Goal: Task Accomplishment & Management: Manage account settings

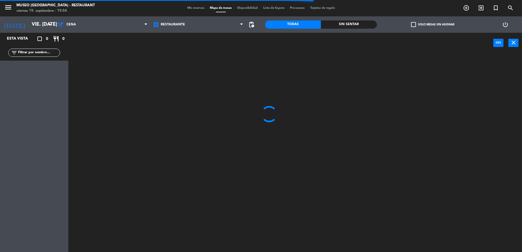
click at [48, 56] on input "text" at bounding box center [39, 53] width 42 height 6
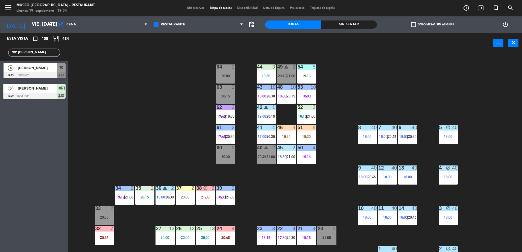
type input "[PERSON_NAME]"
click at [149, 139] on div "44 3 19:30 49 warning 2 20:45 | 21:00 54 5 19:15 64 2 20:00 48 10 18:00 | 20:15…" at bounding box center [298, 154] width 449 height 199
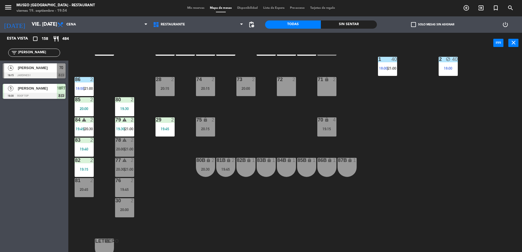
scroll to position [194, 0]
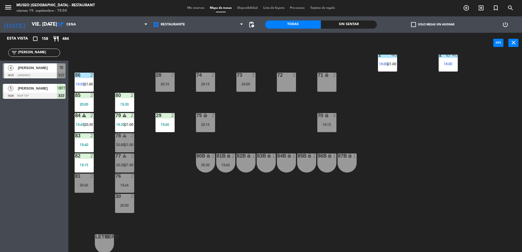
click at [61, 76] on div at bounding box center [34, 75] width 63 height 6
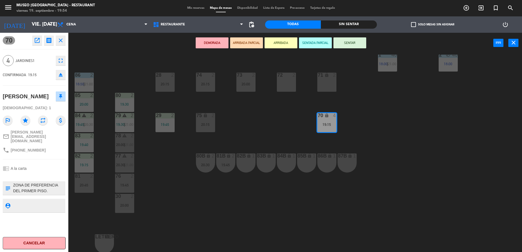
click at [47, 183] on textarea at bounding box center [39, 188] width 52 height 11
click at [33, 186] on textarea at bounding box center [39, 188] width 52 height 11
type textarea "ZONA DE PREFERENCIA DEL PRIMER PISO. CARTEL DE ANIVERSARIO llegó 1 de 4 a las 1…"
click at [35, 174] on div at bounding box center [34, 176] width 63 height 4
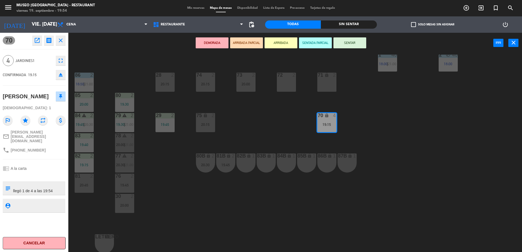
click at [35, 174] on div at bounding box center [34, 176] width 63 height 4
click at [235, 40] on button "ARRIBADA PARCIAL" at bounding box center [246, 42] width 33 height 11
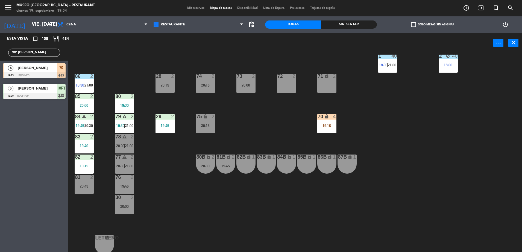
scroll to position [194, 0]
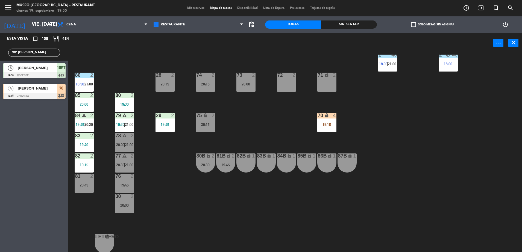
drag, startPoint x: 29, startPoint y: 51, endPoint x: 0, endPoint y: 49, distance: 28.8
click at [0, 49] on html "close × Museo Larco Café - Restaurant × chrome_reader_mode Listado de Reservas …" at bounding box center [261, 126] width 522 height 252
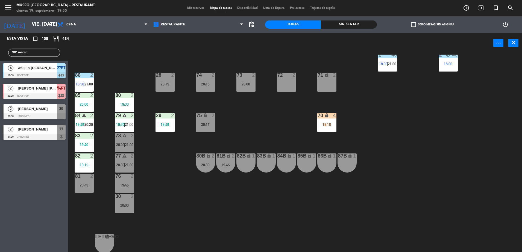
type input "marco"
click at [39, 95] on div "2 [PERSON_NAME] [PERSON_NAME] 20:00 Roof Top 54RT chat" at bounding box center [34, 91] width 68 height 21
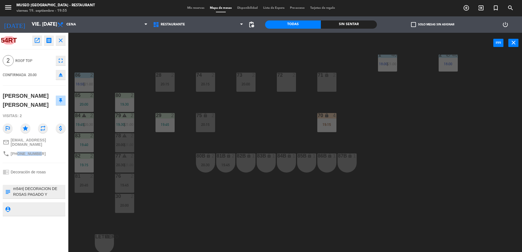
drag, startPoint x: 36, startPoint y: 152, endPoint x: 17, endPoint y: 152, distance: 19.1
click at [17, 152] on span "[PHONE_NUMBER]" at bounding box center [28, 154] width 35 height 4
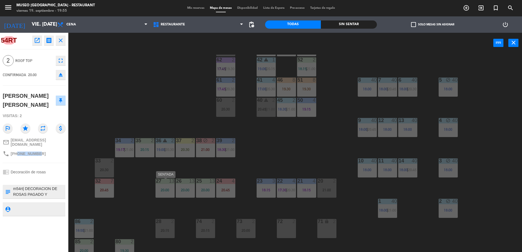
scroll to position [46, 0]
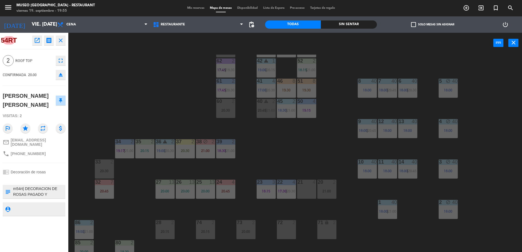
click at [146, 100] on div "44 3 19:30 49 warning 2 20:45 | 21:00 54 5 19:15 64 2 20:00 48 10 18:00 | 20:15…" at bounding box center [298, 154] width 449 height 199
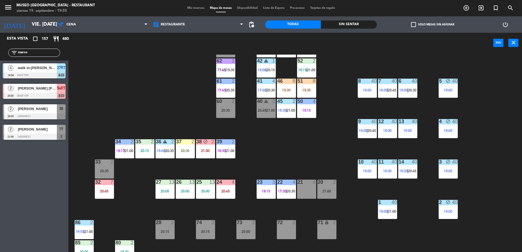
click at [60, 84] on div "54RT" at bounding box center [61, 88] width 9 height 9
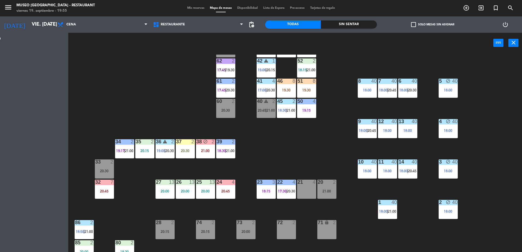
scroll to position [0, 0]
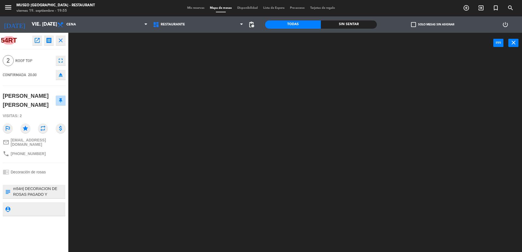
click at [48, 185] on div at bounding box center [39, 192] width 52 height 14
click at [54, 191] on textarea at bounding box center [39, 191] width 52 height 11
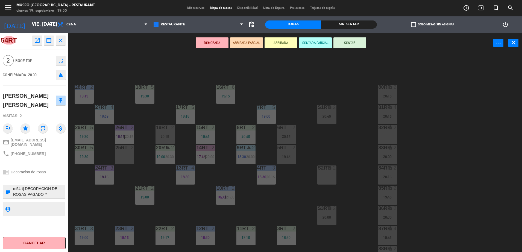
click at [238, 41] on button "ARRIBADA PARCIAL" at bounding box center [246, 42] width 33 height 11
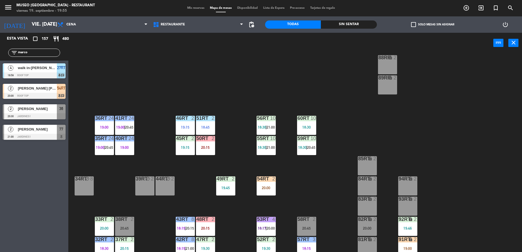
scroll to position [214, 0]
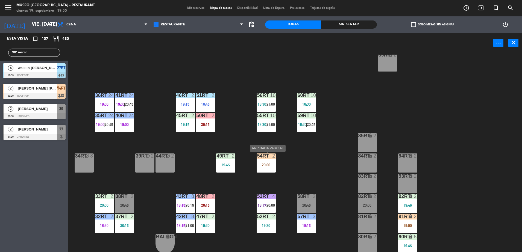
click at [264, 158] on div at bounding box center [266, 156] width 9 height 5
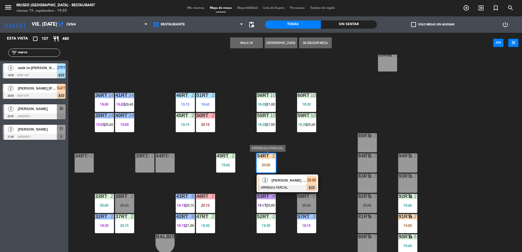
click at [286, 176] on div "[PERSON_NAME] [PERSON_NAME]" at bounding box center [289, 180] width 36 height 9
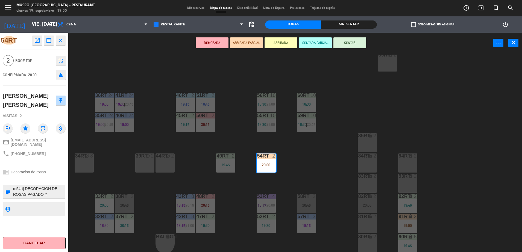
click at [247, 116] on div "18RT 5 19:30 16RT 6 19:15 28RT 2 19:15 80RR lock 2 20:15 27RT 4 18:59 7RT 5 19:…" at bounding box center [298, 154] width 449 height 199
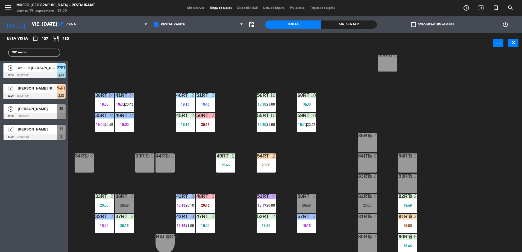
scroll to position [0, 0]
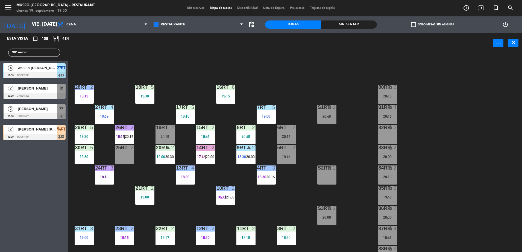
drag, startPoint x: 40, startPoint y: 55, endPoint x: -1, endPoint y: 48, distance: 41.9
click at [0, 48] on html "close × Museo Larco Café - Restaurant × chrome_reader_mode Listado de Reservas …" at bounding box center [261, 126] width 522 height 252
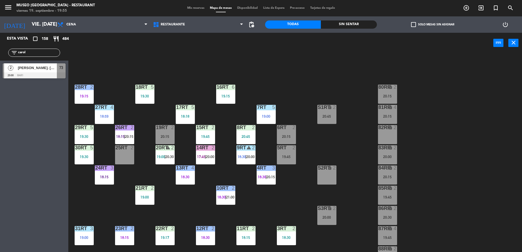
type input "carol"
click at [33, 67] on span "[PERSON_NAME]. [GEOGRAPHIC_DATA]" at bounding box center [37, 68] width 39 height 6
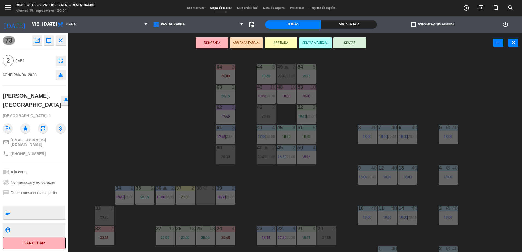
click at [97, 83] on div "44 3 19:30 49 warning 2 20:45 | 21:00 54 5 19:15 64 2 20:00 48 10 18:00 53 10 1…" at bounding box center [298, 154] width 449 height 199
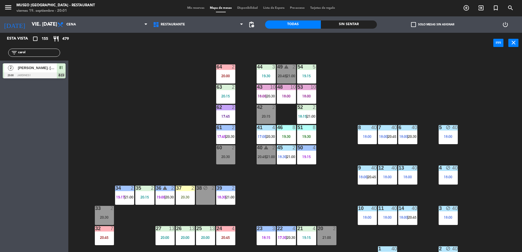
drag, startPoint x: 33, startPoint y: 52, endPoint x: -1, endPoint y: 53, distance: 34.2
click at [0, 53] on html "close × Museo Larco Café - Restaurant × chrome_reader_mode Listado de Reservas …" at bounding box center [261, 126] width 522 height 252
type input "chr"
click at [39, 67] on span "[PERSON_NAME] [PERSON_NAME]" at bounding box center [37, 68] width 39 height 6
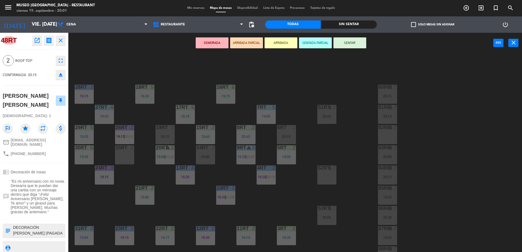
click at [249, 42] on button "ARRIBADA PARCIAL" at bounding box center [246, 42] width 33 height 11
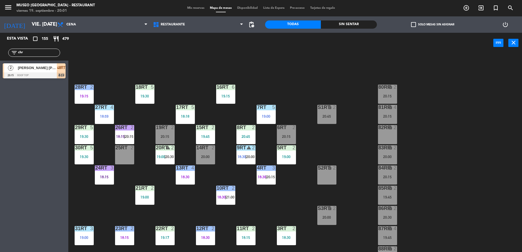
scroll to position [214, 0]
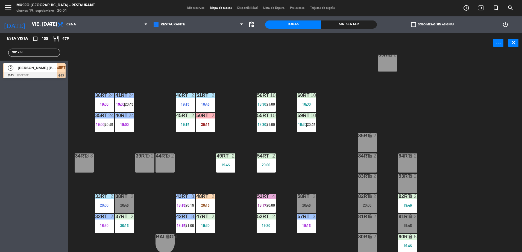
click at [51, 75] on div at bounding box center [34, 75] width 63 height 6
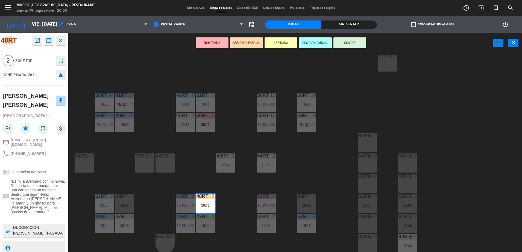
click at [132, 66] on div "18RT 5 19:30 16RT 6 19:15 28RT 2 19:15 80RR lock 2 20:15 27RT 4 18:59 7RT 5 19:…" at bounding box center [298, 154] width 449 height 199
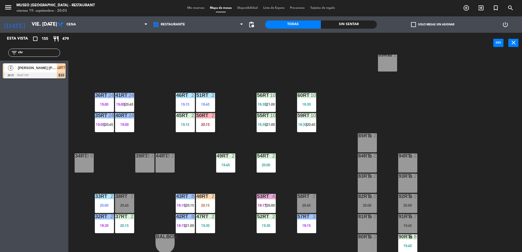
drag, startPoint x: 44, startPoint y: 51, endPoint x: 8, endPoint y: 31, distance: 41.6
click at [0, 57] on html "close × Museo Larco Café - Restaurant × chrome_reader_mode Listado de Reservas …" at bounding box center [261, 126] width 522 height 252
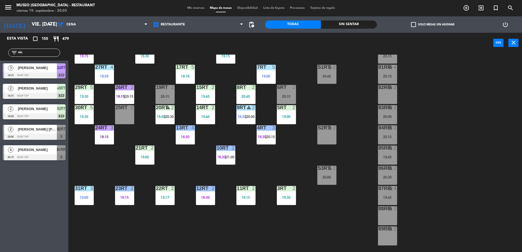
scroll to position [0, 0]
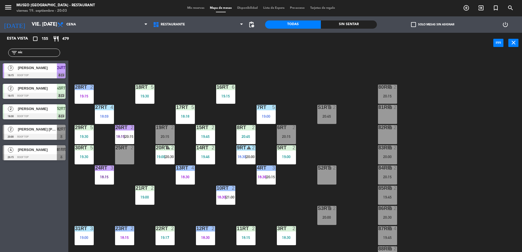
click at [224, 47] on div "power_input close" at bounding box center [280, 43] width 425 height 21
drag, startPoint x: 34, startPoint y: 52, endPoint x: 0, endPoint y: 50, distance: 34.3
click at [0, 50] on html "close × Museo Larco Café - Restaurant × chrome_reader_mode Listado de Reservas …" at bounding box center [261, 126] width 522 height 252
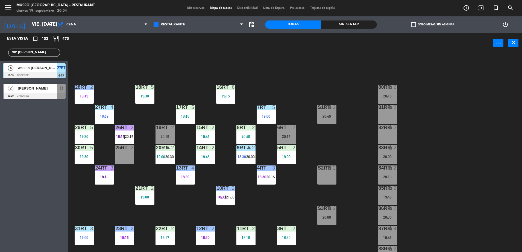
type input "[PERSON_NAME]"
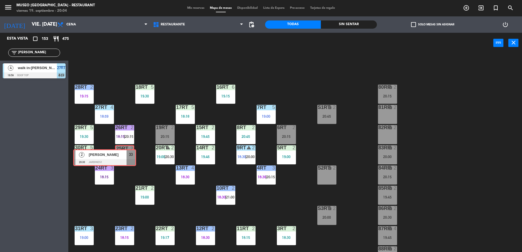
drag, startPoint x: 58, startPoint y: 93, endPoint x: 129, endPoint y: 158, distance: 96.8
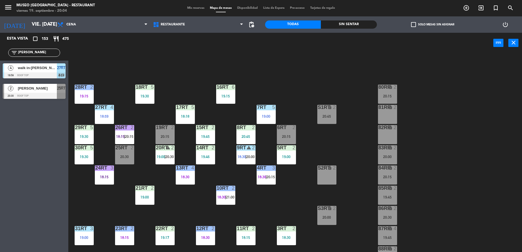
click at [129, 158] on div "20:30" at bounding box center [124, 157] width 19 height 4
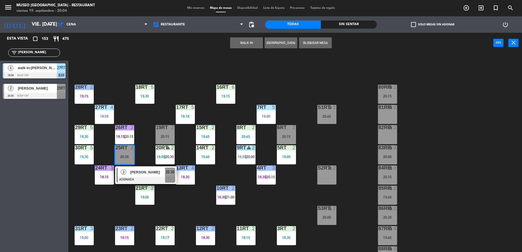
click at [138, 176] on div "[PERSON_NAME]" at bounding box center [148, 172] width 36 height 9
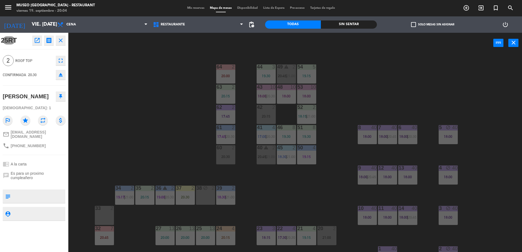
click at [185, 80] on div "44 3 19:30 49 warning 2 20:45 | 21:00 54 5 19:15 64 2 20:00 48 10 18:00 53 10 1…" at bounding box center [298, 154] width 449 height 199
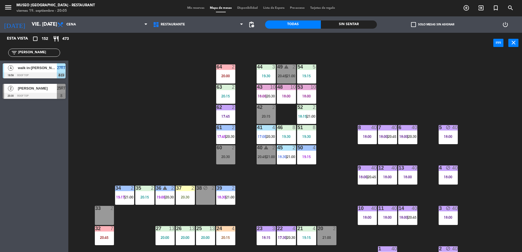
click at [52, 93] on div at bounding box center [34, 96] width 63 height 6
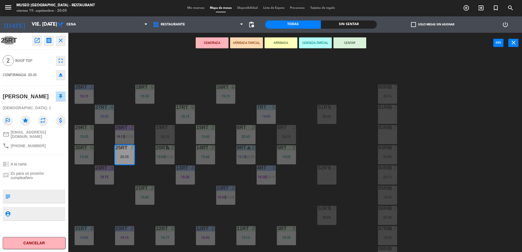
click at [247, 37] on button "ARRIBADA PARCIAL" at bounding box center [246, 42] width 33 height 11
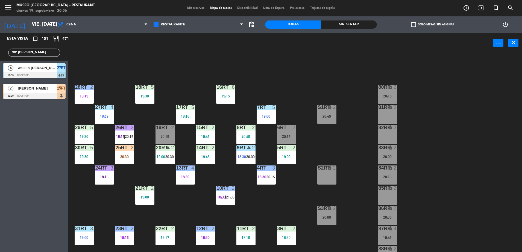
click at [174, 68] on div "18RT 5 19:30 16RT 6 19:15 28RT 2 19:15 80RR lock 2 20:15 27RT 4 18:59 7RT 5 19:…" at bounding box center [298, 154] width 449 height 199
click at [105, 54] on main "18RT 5 19:30 16RT 6 19:15 28RT 2 19:15 80RR lock 2 20:15 27RT 4 18:59 7RT 5 19:…" at bounding box center [295, 151] width 454 height 204
drag, startPoint x: 44, startPoint y: 49, endPoint x: -1, endPoint y: 51, distance: 45.4
click at [0, 51] on html "close × Museo Larco Café - Restaurant × chrome_reader_mode Listado de Reservas …" at bounding box center [261, 126] width 522 height 252
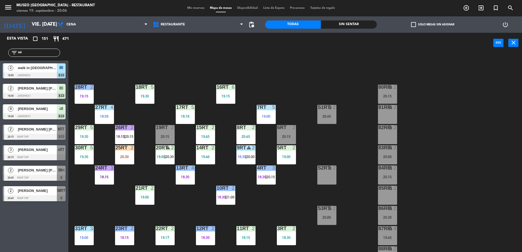
type input "m"
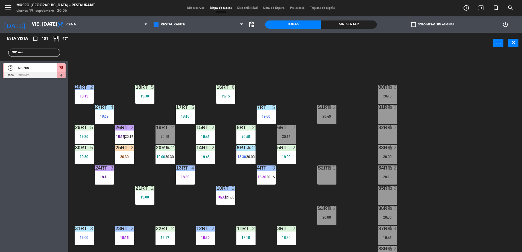
type input "niu"
click at [38, 74] on div at bounding box center [34, 75] width 63 height 6
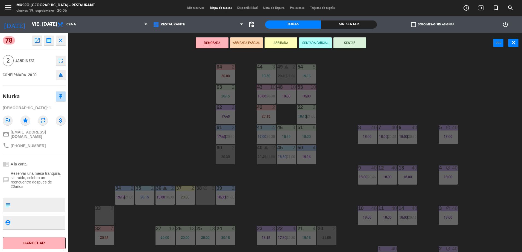
click at [249, 47] on button "ARRIBADA PARCIAL" at bounding box center [246, 42] width 33 height 11
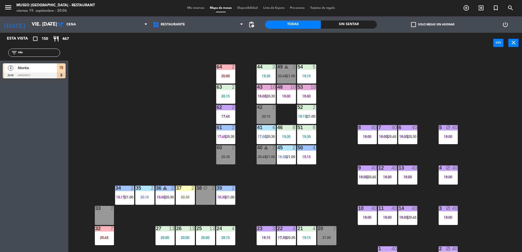
scroll to position [194, 0]
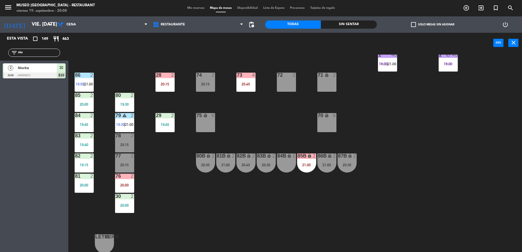
click at [275, 96] on div "44 3 19:30 49 warning 2 20:45 | 21:00 54 5 19:15 64 2 20:00 48 10 18:00 53 10 1…" at bounding box center [298, 154] width 449 height 199
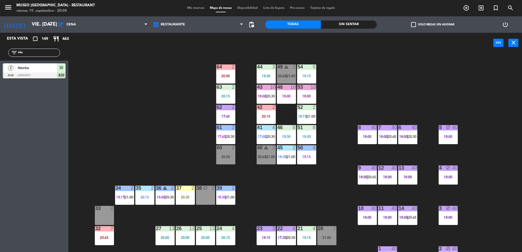
click at [264, 93] on div "43 10 18:00 | 20:30" at bounding box center [266, 94] width 19 height 19
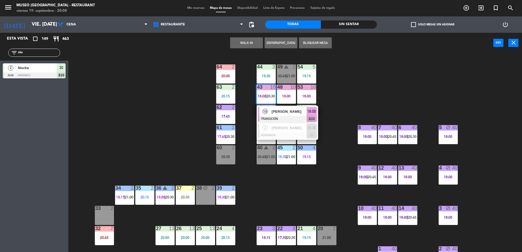
click at [345, 100] on div "44 3 19:30 49 warning 2 20:45 | 21:00 54 5 19:15 64 2 20:00 48 10 18:00 53 10 1…" at bounding box center [298, 154] width 449 height 199
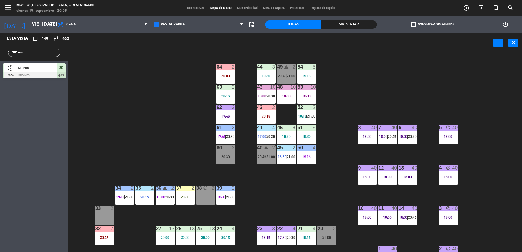
click at [295, 97] on div "18:00" at bounding box center [286, 96] width 19 height 4
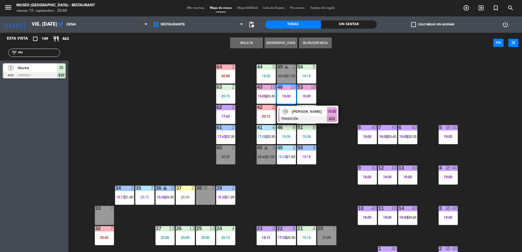
click at [341, 99] on div "44 3 19:30 49 warning 2 20:45 | 21:00 54 5 19:15 64 2 20:00 48 10 18:00 10 [PER…" at bounding box center [298, 154] width 449 height 199
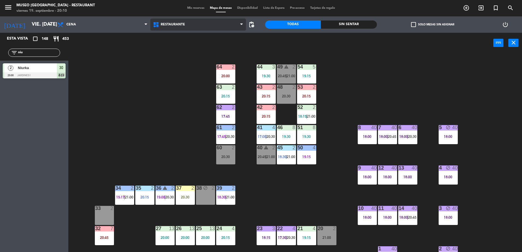
click at [218, 25] on span "Restaurante" at bounding box center [198, 25] width 96 height 12
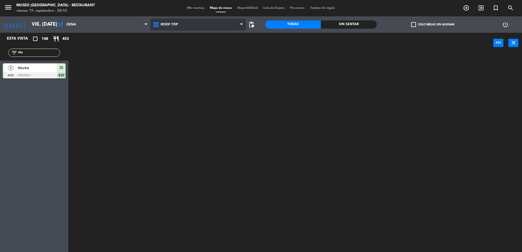
click at [180, 51] on ng-component "menu [GEOGRAPHIC_DATA] - Restaurant viernes 19. septiembre - 20:10 Mis reservas…" at bounding box center [261, 127] width 522 height 254
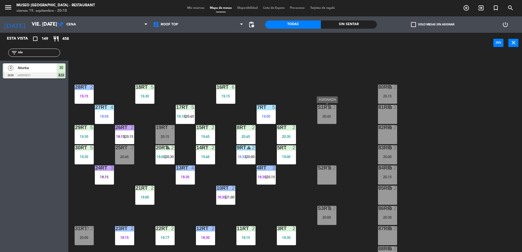
click at [325, 115] on div "20:45" at bounding box center [326, 117] width 19 height 4
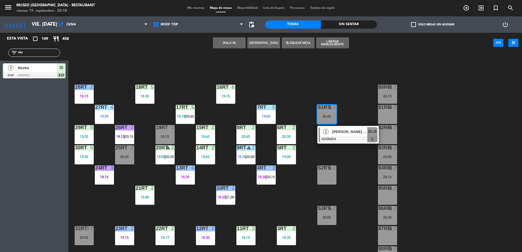
click at [386, 115] on div "81RR lock 2" at bounding box center [387, 114] width 19 height 19
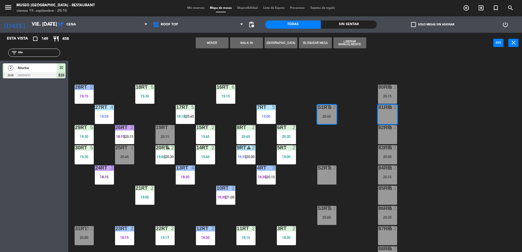
click at [214, 45] on button "Mover" at bounding box center [212, 42] width 33 height 11
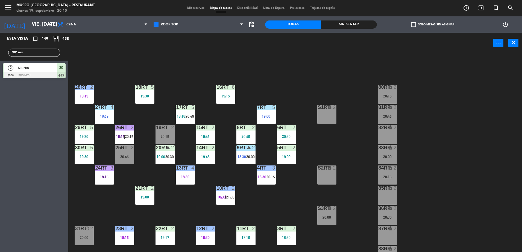
click at [329, 216] on div "20:00" at bounding box center [326, 218] width 19 height 4
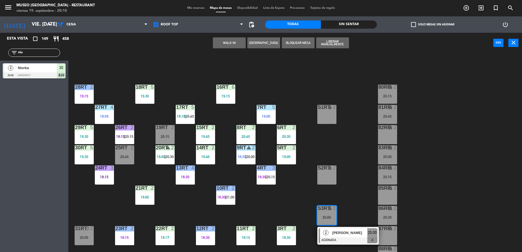
click at [389, 135] on div "82RR lock 2" at bounding box center [387, 134] width 19 height 19
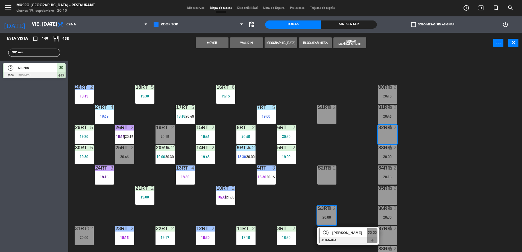
click at [199, 39] on button "Mover" at bounding box center [212, 42] width 33 height 11
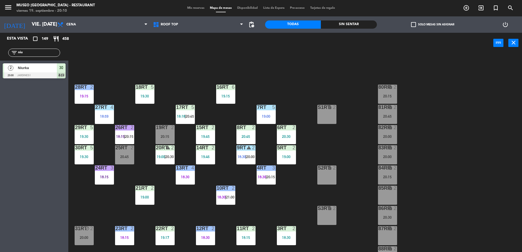
drag, startPoint x: 34, startPoint y: 51, endPoint x: -1, endPoint y: 101, distance: 61.0
click at [0, 101] on html "close × Museo Larco Café - Restaurant × chrome_reader_mode Listado de Reservas …" at bounding box center [261, 126] width 522 height 252
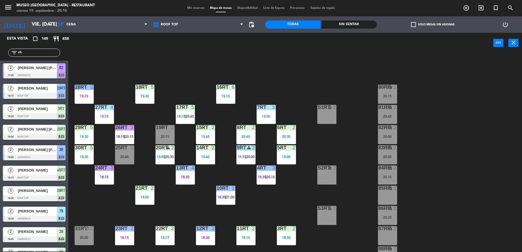
type input "c"
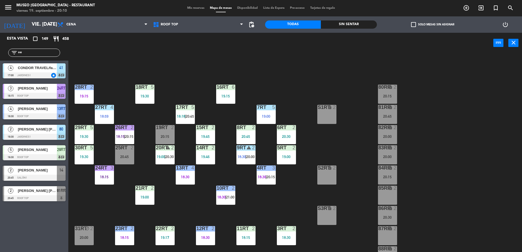
type input "ve"
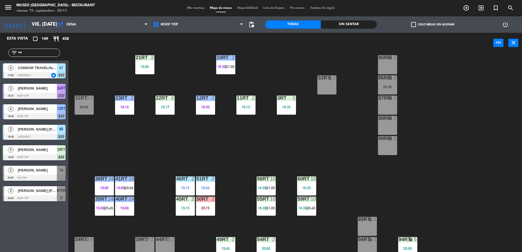
scroll to position [133, 0]
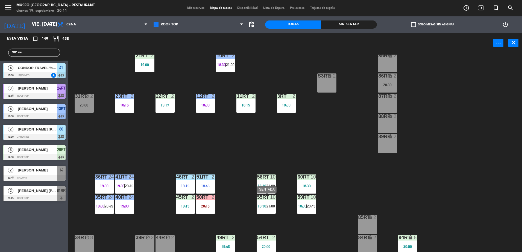
click at [266, 199] on div at bounding box center [266, 197] width 9 height 5
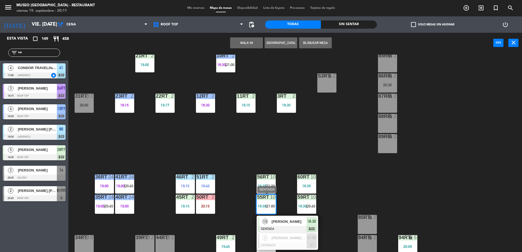
click at [298, 219] on span "[PERSON_NAME]" at bounding box center [289, 222] width 35 height 6
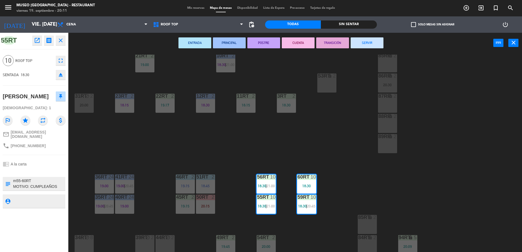
click at [352, 166] on div "18RT 5 19:30 16RT 6 19:15 28RT 2 19:15 80RR lock 2 20:15 27RT 4 18:59 7RT 5 19:…" at bounding box center [298, 154] width 449 height 199
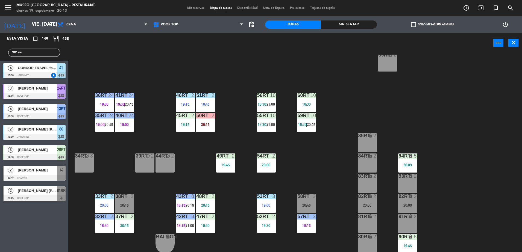
scroll to position [0, 0]
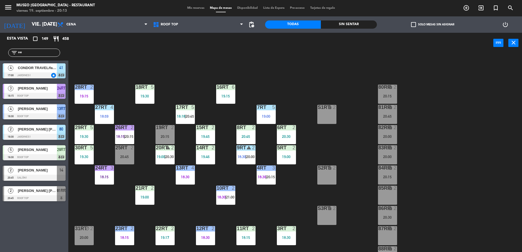
drag, startPoint x: 39, startPoint y: 53, endPoint x: -1, endPoint y: 43, distance: 42.0
click at [0, 43] on html "close × Museo Larco Café - Restaurant × chrome_reader_mode Listado de Reservas …" at bounding box center [261, 126] width 522 height 252
type input "f"
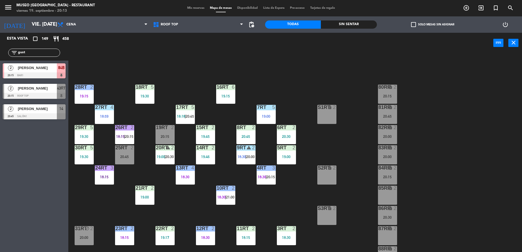
type input "gust"
click at [43, 69] on span "[PERSON_NAME]" at bounding box center [37, 68] width 39 height 6
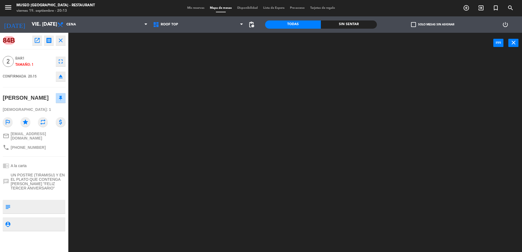
click at [36, 212] on textarea at bounding box center [39, 206] width 52 height 11
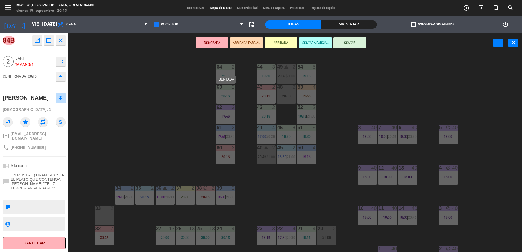
click at [219, 93] on div "63 2 20:15" at bounding box center [225, 94] width 19 height 19
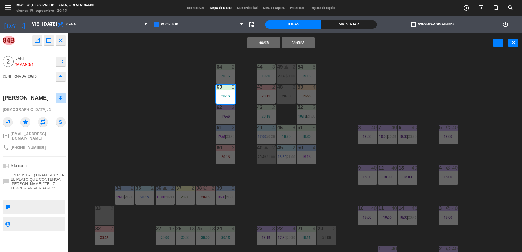
click at [179, 98] on div "44 3 19:30 49 warning 2 20:45 | 21:00 54 5 19:15 64 2 20:15 48 2 20:30 53 4 19:…" at bounding box center [298, 154] width 449 height 199
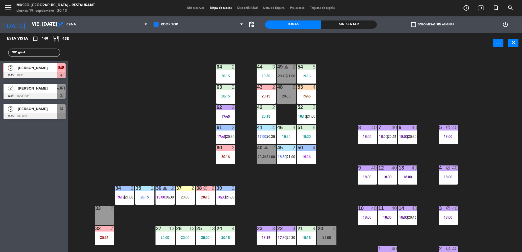
click at [47, 62] on div "2 [PERSON_NAME] 20:15 Bar1 84B" at bounding box center [34, 71] width 68 height 21
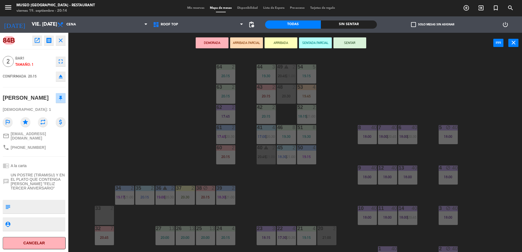
click at [279, 168] on div "44 3 19:30 49 warning 2 20:45 | 21:00 54 5 19:15 64 2 20:15 48 2 20:30 53 4 19:…" at bounding box center [298, 154] width 449 height 199
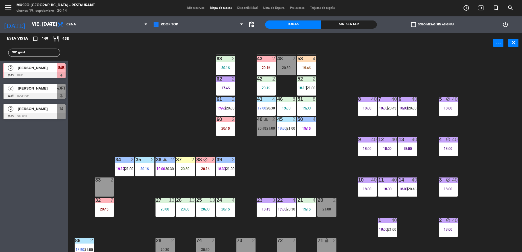
scroll to position [29, 0]
click at [404, 185] on div "14 40 18:00 | 20:45" at bounding box center [407, 186] width 19 height 19
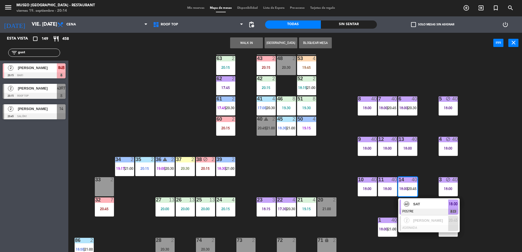
click at [312, 167] on div "44 3 19:30 49 warning 2 20:45 | 21:00 54 5 19:15 64 2 20:15 48 2 20:30 53 4 19:…" at bounding box center [298, 154] width 449 height 199
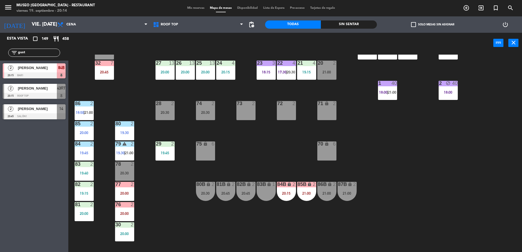
scroll to position [0, 0]
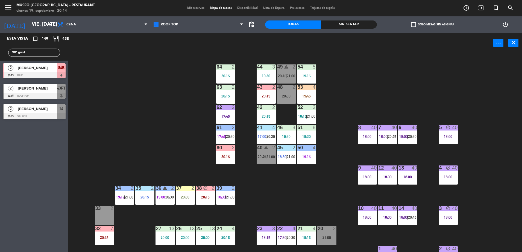
click at [310, 98] on div "53 4 19:45" at bounding box center [306, 94] width 19 height 19
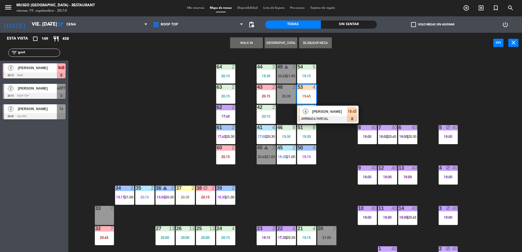
click at [337, 95] on div "44 3 19:30 49 warning 2 20:45 | 21:00 54 5 19:15 64 2 20:15 48 2 20:30 53 4 19:…" at bounding box center [298, 154] width 449 height 199
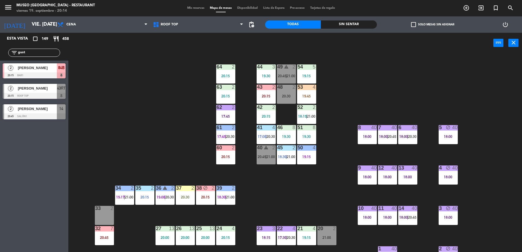
click at [311, 104] on div "53 4 19:45" at bounding box center [306, 94] width 19 height 19
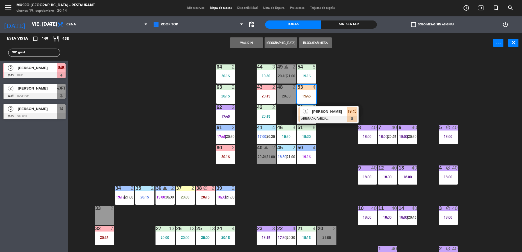
click at [335, 98] on div "44 3 19:30 49 warning 2 20:45 | 21:00 54 5 19:15 64 2 20:15 48 2 20:30 53 4 19:…" at bounding box center [298, 154] width 449 height 199
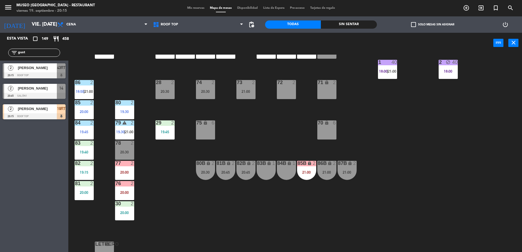
scroll to position [187, 0]
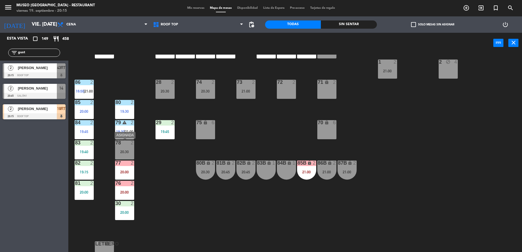
click at [124, 149] on div "78 2 20:30" at bounding box center [124, 150] width 19 height 19
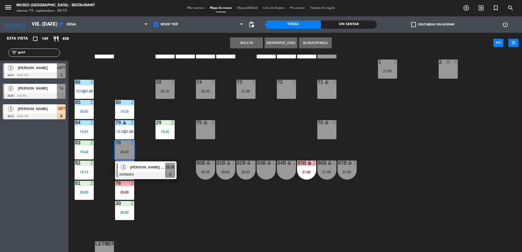
click at [154, 197] on div "44 3 19:30 49 warning 2 20:45 | 21:00 54 5 19:15 64 2 20:15 48 2 20:30 53 4 19:…" at bounding box center [298, 154] width 449 height 199
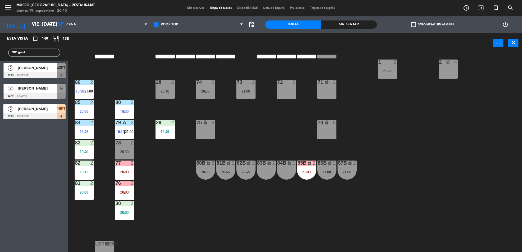
click at [133, 180] on div "44 3 19:30 49 warning 2 20:45 | 21:00 54 5 19:15 64 2 20:15 48 2 20:30 53 4 19:…" at bounding box center [298, 154] width 449 height 199
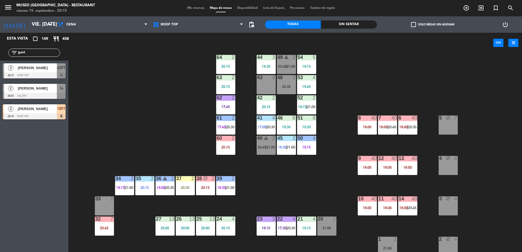
scroll to position [0, 0]
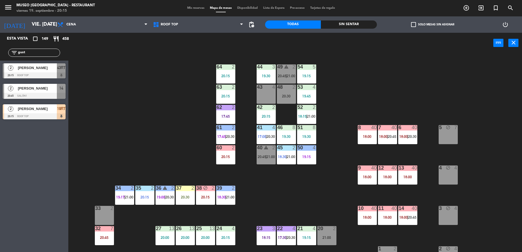
click at [376, 137] on div "18:00" at bounding box center [367, 137] width 19 height 4
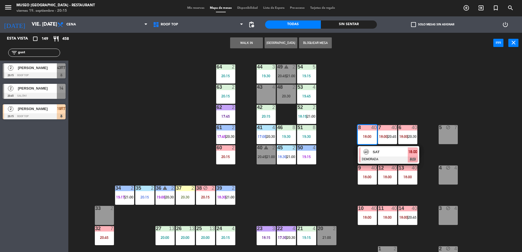
click at [394, 148] on div "SAT" at bounding box center [390, 152] width 36 height 9
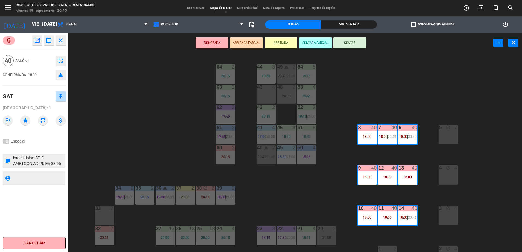
click at [278, 182] on div "44 3 19:30 49 warning 2 20:45 | 21:00 54 5 19:15 64 2 20:15 48 2 20:30 53 4 19:…" at bounding box center [298, 154] width 449 height 199
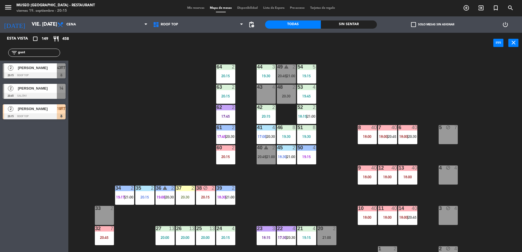
drag, startPoint x: 36, startPoint y: 51, endPoint x: -1, endPoint y: 52, distance: 37.5
click at [0, 52] on html "close × Museo Larco Café - Restaurant × chrome_reader_mode Listado de Reservas …" at bounding box center [261, 126] width 522 height 252
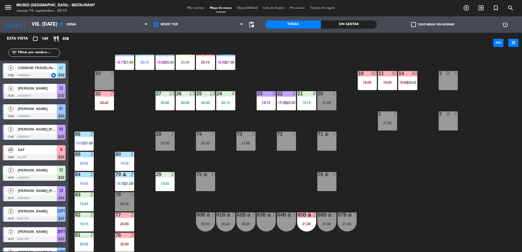
scroll to position [130, 0]
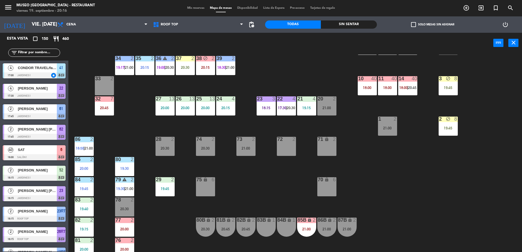
click at [269, 190] on div "44 3 19:30 49 warning 2 20:45 | 21:00 54 5 19:15 64 2 20:15 48 2 20:30 53 4 19:…" at bounding box center [298, 154] width 449 height 199
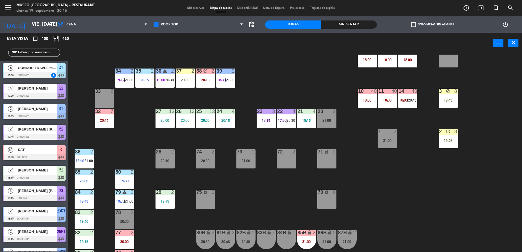
scroll to position [116, 0]
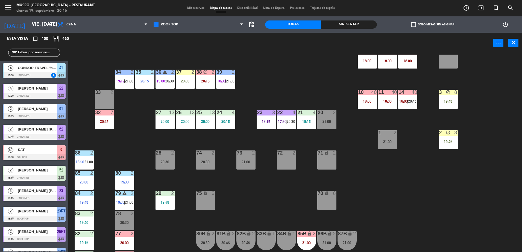
click at [451, 92] on div "block" at bounding box center [448, 92] width 9 height 5
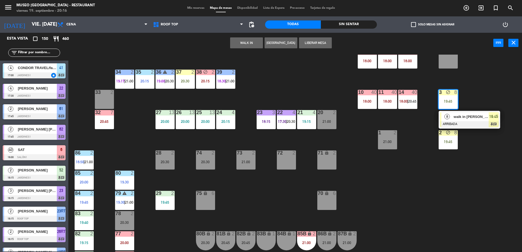
click at [464, 114] on span "walk in [PERSON_NAME]" at bounding box center [471, 117] width 35 height 6
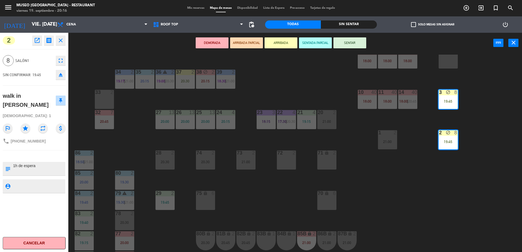
click at [327, 71] on div "44 3 19:30 49 warning 2 20:45 | 21:00 54 5 19:15 64 2 20:15 48 2 20:30 53 4 19:…" at bounding box center [298, 154] width 449 height 199
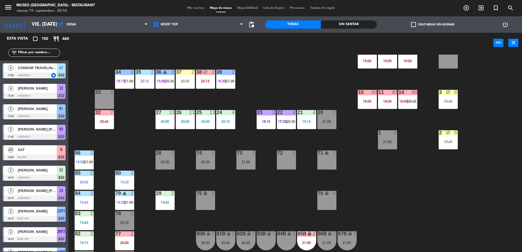
scroll to position [1, 0]
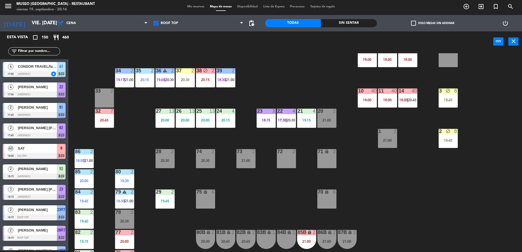
click at [451, 93] on div "block" at bounding box center [448, 91] width 9 height 5
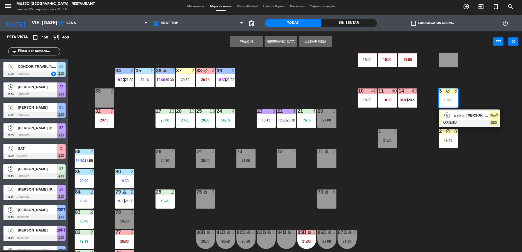
click at [321, 38] on button "Liberar Mesa" at bounding box center [315, 41] width 33 height 11
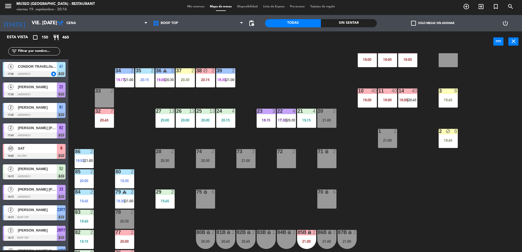
click at [447, 135] on div "2 block 8 19:45" at bounding box center [448, 138] width 19 height 19
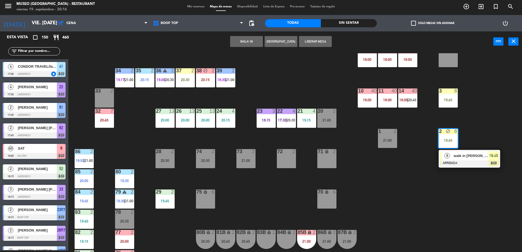
click at [322, 44] on button "Liberar Mesa" at bounding box center [315, 41] width 33 height 11
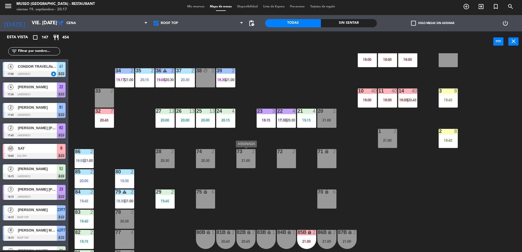
click at [246, 158] on div "73 2 21:00" at bounding box center [246, 158] width 19 height 19
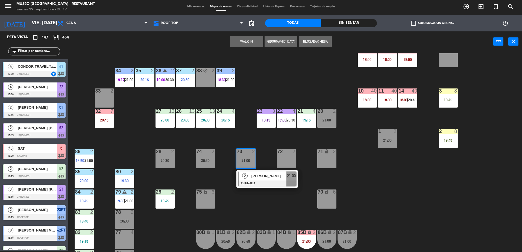
click at [257, 169] on div "44 3 19:30 49 warning 2 20:45 | 21:00 54 5 19:15 64 2 20:15 48 2 20:30 53 4 19:…" at bounding box center [298, 152] width 449 height 199
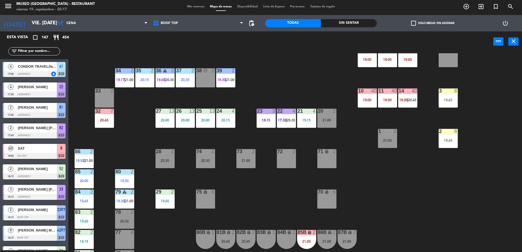
click at [240, 147] on div "44 3 19:30 49 warning 2 20:45 | 21:00 54 5 19:15 64 2 20:15 48 2 20:30 53 4 19:…" at bounding box center [298, 152] width 449 height 199
click at [240, 162] on div "21:00" at bounding box center [246, 161] width 19 height 4
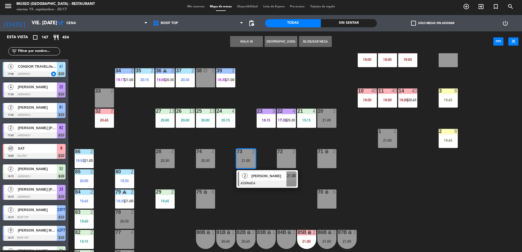
click at [246, 184] on div at bounding box center [267, 184] width 59 height 6
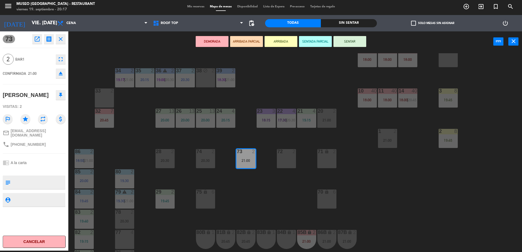
scroll to position [0, 0]
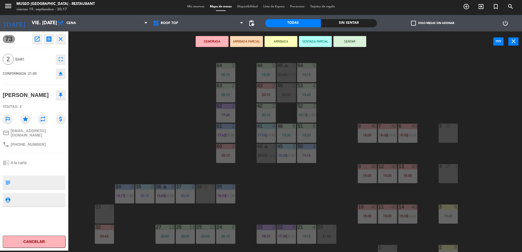
click at [230, 113] on div "17:45" at bounding box center [225, 115] width 19 height 4
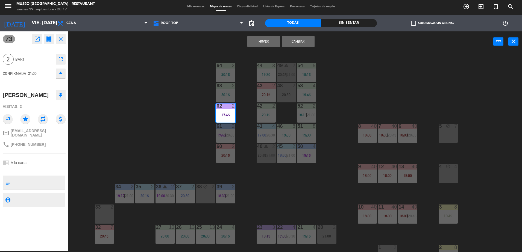
click at [255, 42] on button "Mover" at bounding box center [263, 41] width 33 height 11
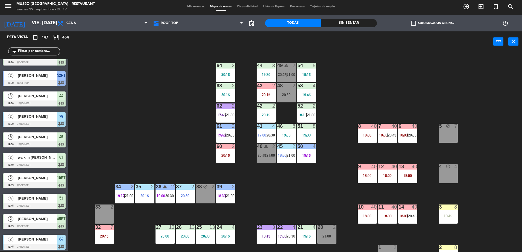
scroll to position [194, 0]
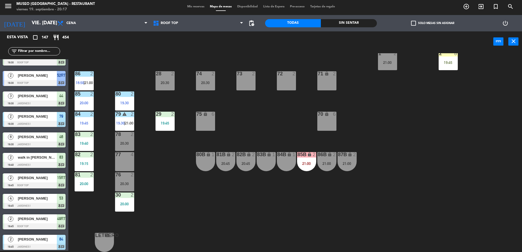
click at [205, 81] on div "20:30" at bounding box center [205, 83] width 19 height 4
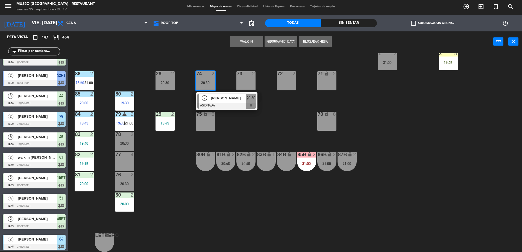
click at [267, 106] on div "44 3 19:30 49 warning 2 20:45 | 21:00 54 5 19:15 64 2 20:15 48 2 20:30 53 4 19:…" at bounding box center [298, 152] width 449 height 199
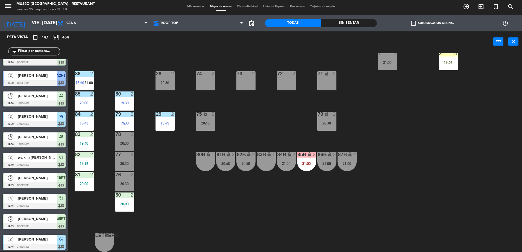
scroll to position [0, 0]
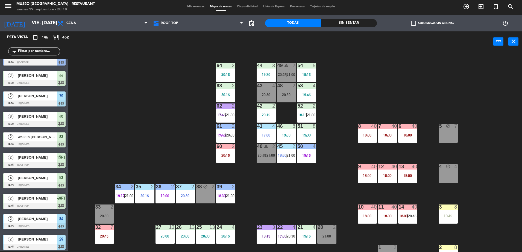
click at [284, 205] on div "44 3 19:30 49 warning 2 20:45 | 21:00 54 5 19:15 64 2 20:15 48 2 20:30 53 4 19:…" at bounding box center [298, 152] width 449 height 199
click at [264, 88] on div at bounding box center [266, 85] width 9 height 5
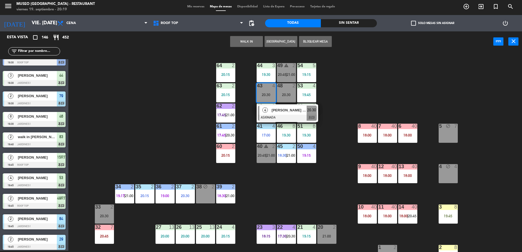
click at [302, 127] on div at bounding box center [306, 126] width 9 height 5
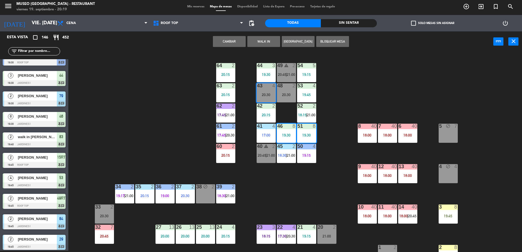
click at [287, 112] on div "44 3 19:30 49 warning 2 20:45 | 21:00 54 5 19:15 64 2 20:15 48 2 20:30 53 4 19:…" at bounding box center [298, 152] width 449 height 199
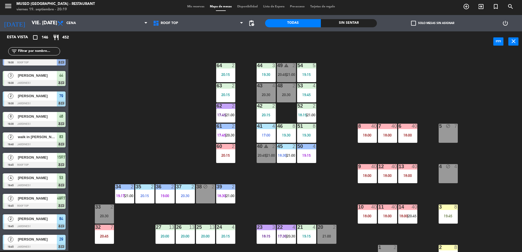
click at [269, 95] on div "20:30" at bounding box center [266, 95] width 19 height 4
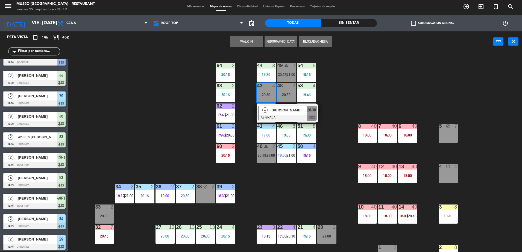
click at [282, 109] on span "[PERSON_NAME] [PERSON_NAME] Tantarico" at bounding box center [289, 110] width 35 height 6
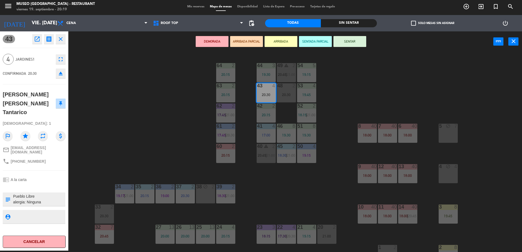
click at [252, 39] on button "ARRIBADA PARCIAL" at bounding box center [246, 41] width 33 height 11
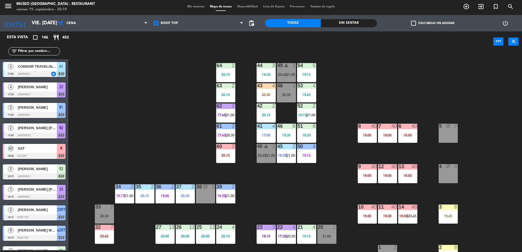
scroll to position [209, 0]
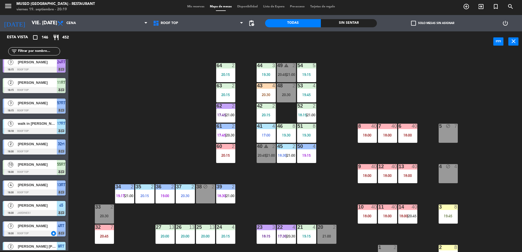
click at [268, 82] on div "44 3 19:30" at bounding box center [266, 72] width 19 height 19
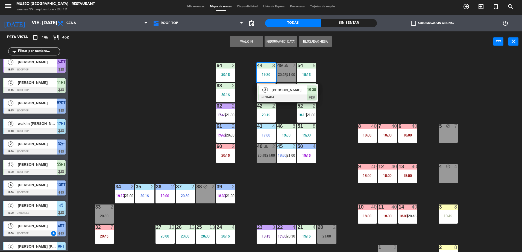
click at [365, 97] on div "44 3 19:30 3 [PERSON_NAME] SENTADA 19:30 chat 49 warning 2 20:45 | 21:00 54 5 1…" at bounding box center [298, 152] width 449 height 199
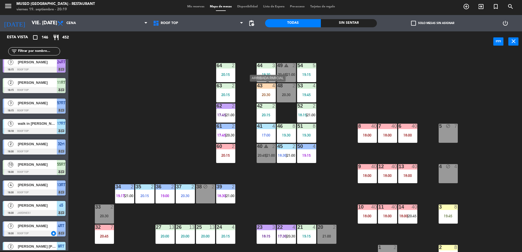
click at [264, 90] on div "43 4 20:30" at bounding box center [266, 92] width 19 height 19
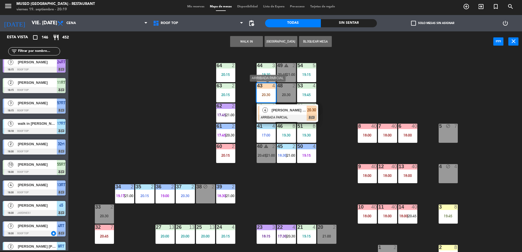
click at [289, 109] on span "[PERSON_NAME] [PERSON_NAME] Tantarico" at bounding box center [289, 110] width 35 height 6
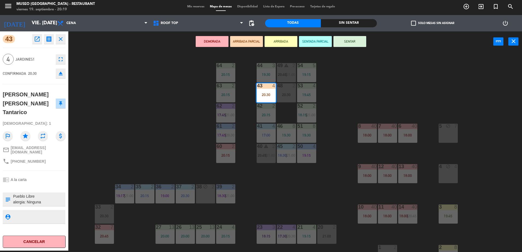
click at [44, 194] on textarea at bounding box center [39, 199] width 52 height 11
click at [165, 130] on div "44 3 19:30 49 warning 2 20:45 | 21:00 54 5 19:15 64 2 20:15 48 2 20:30 53 4 19:…" at bounding box center [298, 152] width 449 height 199
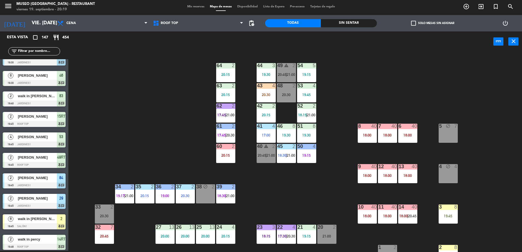
scroll to position [194, 0]
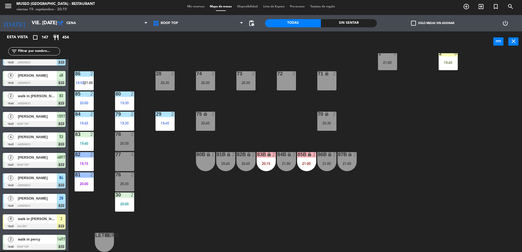
click at [339, 116] on div "2" at bounding box center [335, 114] width 9 height 5
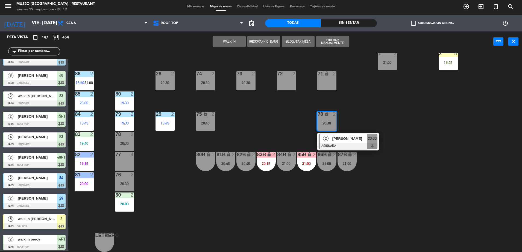
click at [211, 158] on div "80B lock 1" at bounding box center [205, 161] width 19 height 19
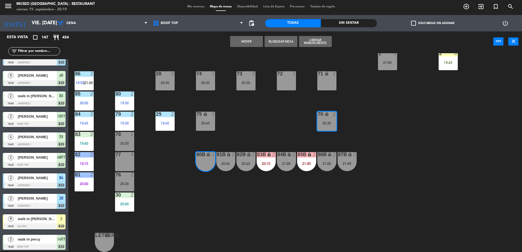
click at [242, 39] on button "Mover" at bounding box center [246, 41] width 33 height 11
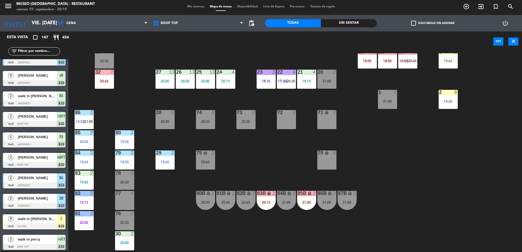
scroll to position [0, 0]
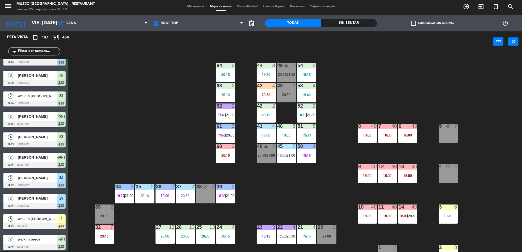
click at [31, 53] on input "text" at bounding box center [39, 51] width 42 height 6
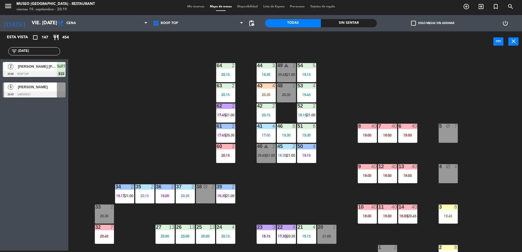
type input "[DATE]"
click at [47, 92] on div at bounding box center [34, 95] width 63 height 6
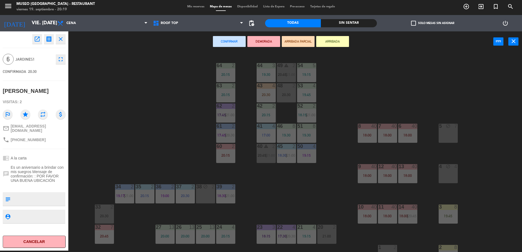
click at [141, 106] on div "44 3 19:30 49 warning 2 20:45 | 21:00 54 5 19:15 64 2 20:15 48 2 20:30 53 4 19:…" at bounding box center [298, 152] width 449 height 199
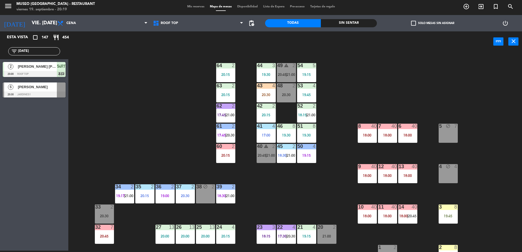
drag, startPoint x: 34, startPoint y: 49, endPoint x: 0, endPoint y: 46, distance: 34.5
click at [0, 46] on html "close × Museo Larco Café - Restaurant × chrome_reader_mode Listado de Reservas …" at bounding box center [261, 126] width 522 height 252
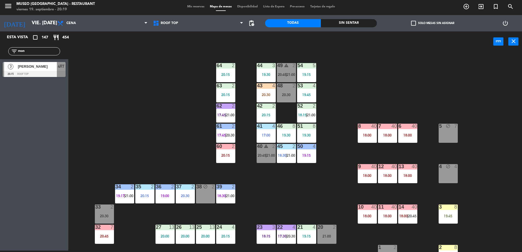
click at [146, 91] on div "44 3 19:30 49 warning 2 20:45 | 21:00 54 5 19:15 64 2 20:15 48 2 20:30 53 4 19:…" at bounding box center [298, 152] width 449 height 199
drag, startPoint x: 35, startPoint y: 50, endPoint x: 0, endPoint y: 52, distance: 34.8
click at [0, 52] on html "close × Museo Larco Café - Restaurant × chrome_reader_mode Listado de Reservas …" at bounding box center [261, 126] width 522 height 252
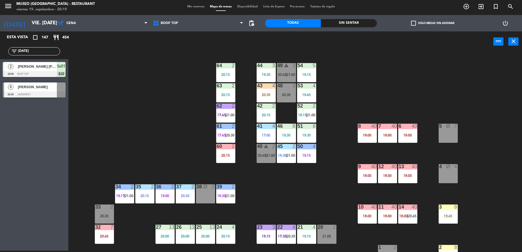
type input "[DATE]"
click at [63, 92] on div at bounding box center [34, 95] width 63 height 6
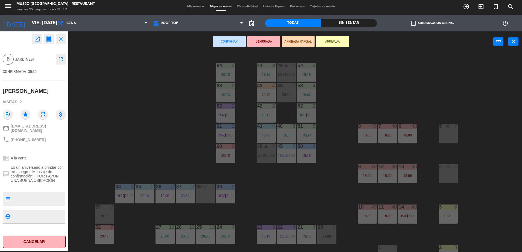
click at [293, 37] on button "ARRIBADA PARCIAL" at bounding box center [298, 41] width 33 height 11
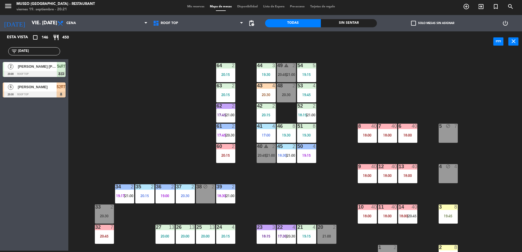
drag, startPoint x: 37, startPoint y: 52, endPoint x: -1, endPoint y: 54, distance: 38.9
click at [0, 54] on html "close × Museo Larco Café - Restaurant × chrome_reader_mode Listado de Reservas …" at bounding box center [261, 126] width 522 height 252
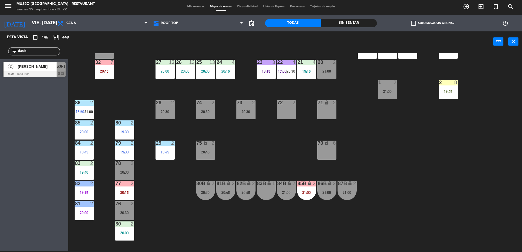
scroll to position [165, 0]
click at [128, 169] on div "78 2 20:30" at bounding box center [124, 170] width 19 height 19
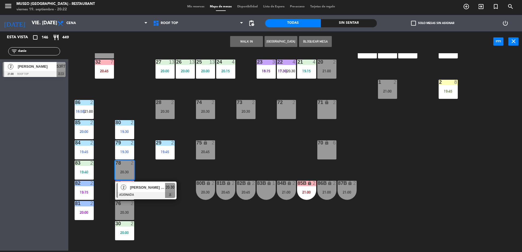
click at [266, 189] on div "83B lock 1" at bounding box center [266, 190] width 19 height 19
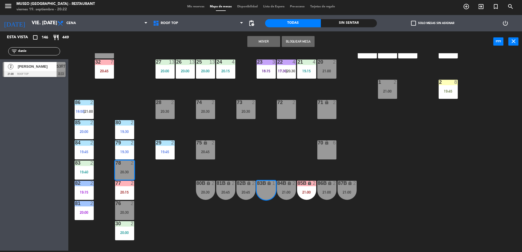
click at [258, 42] on button "Mover" at bounding box center [263, 41] width 33 height 11
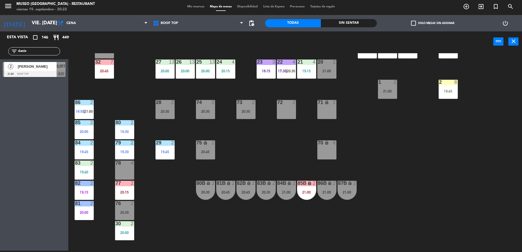
drag, startPoint x: 25, startPoint y: 51, endPoint x: 0, endPoint y: 43, distance: 25.7
click at [0, 43] on html "close × Museo Larco Café - Restaurant × chrome_reader_mode Listado de Reservas …" at bounding box center [261, 126] width 522 height 252
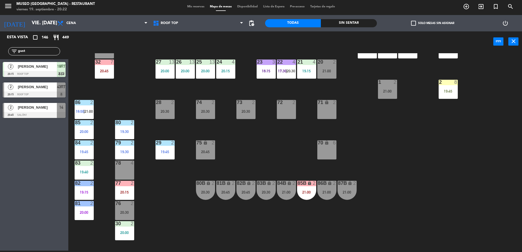
type input "gust"
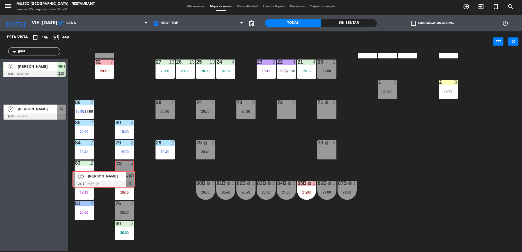
drag, startPoint x: 57, startPoint y: 87, endPoint x: 127, endPoint y: 175, distance: 112.5
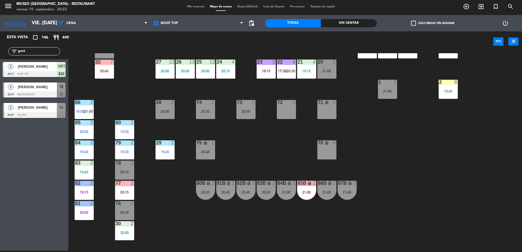
click at [127, 175] on div "78 2 20:15" at bounding box center [124, 170] width 19 height 19
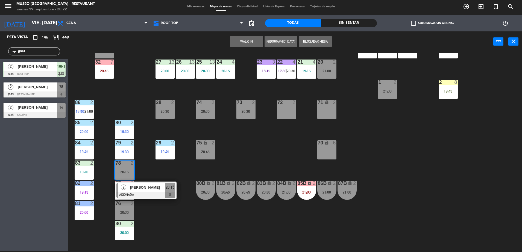
click at [136, 186] on span "[PERSON_NAME]" at bounding box center [147, 188] width 35 height 6
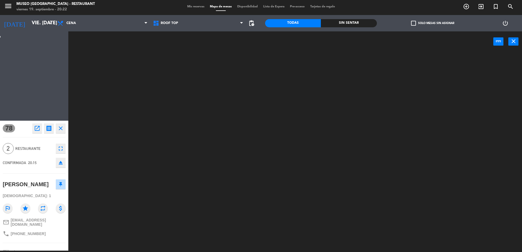
scroll to position [0, 0]
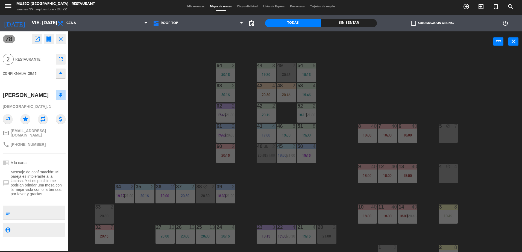
click at [158, 144] on div "44 3 19:30 49 2 20:45 54 5 19:15 64 2 20:15 48 2 20:45 53 4 19:45 63 2 20:15 43…" at bounding box center [298, 152] width 449 height 199
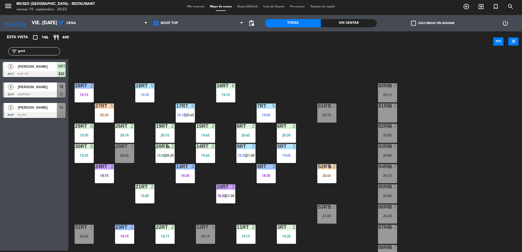
click at [50, 90] on span "[PERSON_NAME]" at bounding box center [37, 87] width 39 height 6
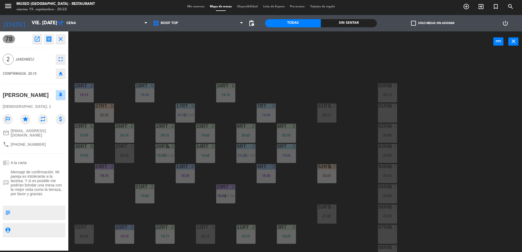
click at [184, 71] on div "18RT 5 19:30 16RT 6 19:15 28RT 2 19:15 80RR lock 2 20:15 27RT 5 20:30 7RT 5 19:…" at bounding box center [298, 152] width 449 height 199
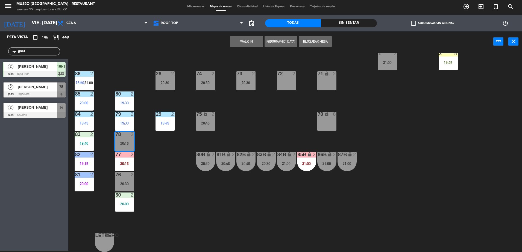
scroll to position [194, 0]
click at [52, 91] on div "[PERSON_NAME]" at bounding box center [37, 87] width 40 height 9
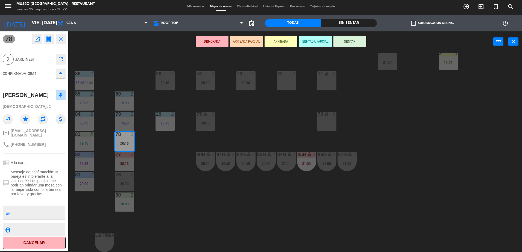
click at [246, 40] on button "ARRIBADA PARCIAL" at bounding box center [246, 41] width 33 height 11
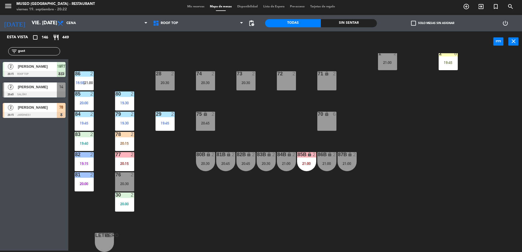
click at [248, 112] on div "44 3 19:30 49 2 20:45 54 5 19:15 64 2 20:15 48 2 20:45 53 4 19:45 63 2 20:15 43…" at bounding box center [298, 152] width 449 height 199
click at [244, 115] on div "44 3 19:30 49 2 20:45 54 5 19:15 64 2 20:15 48 2 20:45 53 4 19:45 63 2 20:15 43…" at bounding box center [298, 152] width 449 height 199
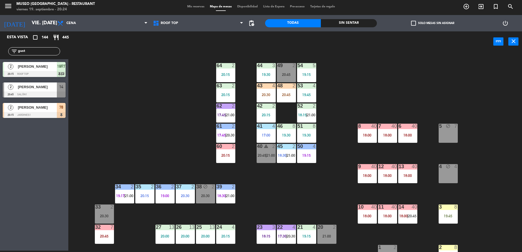
drag, startPoint x: 36, startPoint y: 52, endPoint x: 0, endPoint y: 49, distance: 35.6
click at [0, 49] on html "close × Museo Larco Café - Restaurant × chrome_reader_mode Listado de Reservas …" at bounding box center [261, 126] width 522 height 252
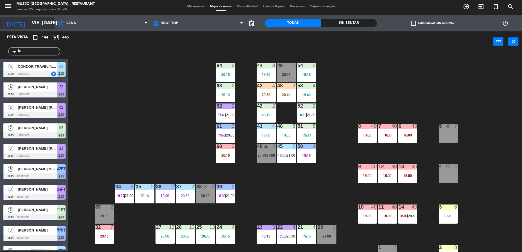
type input "leg"
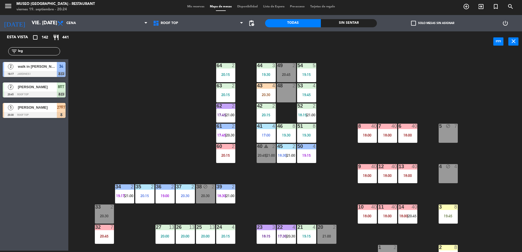
drag, startPoint x: 32, startPoint y: 52, endPoint x: 0, endPoint y: 54, distance: 31.8
click at [0, 54] on html "close × Museo Larco Café - Restaurant × chrome_reader_mode Listado de Reservas …" at bounding box center [261, 126] width 522 height 252
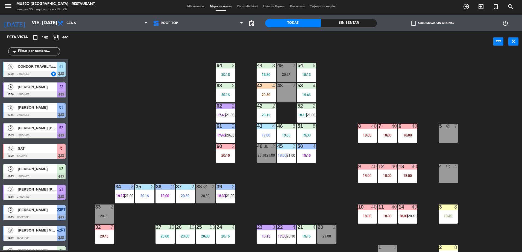
click at [31, 50] on input "text" at bounding box center [39, 51] width 42 height 6
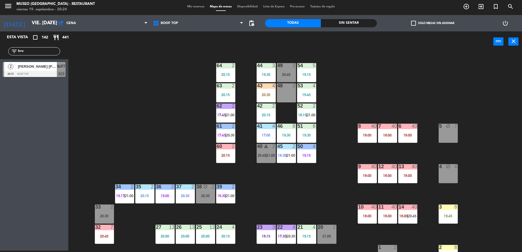
type input "bru"
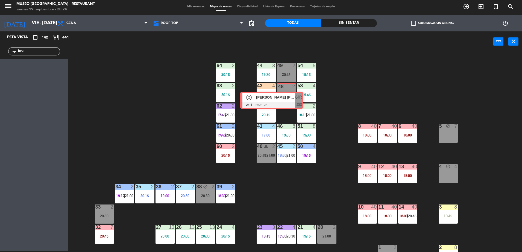
drag, startPoint x: 51, startPoint y: 66, endPoint x: 288, endPoint y: 94, distance: 238.4
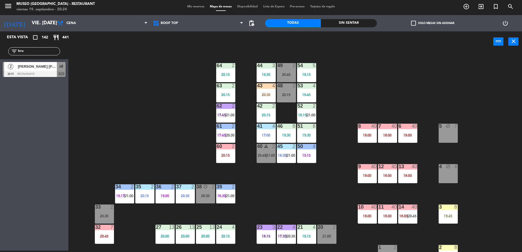
click at [288, 94] on div "20:15" at bounding box center [286, 95] width 19 height 4
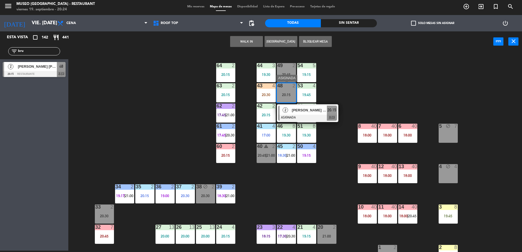
click at [304, 114] on div "[PERSON_NAME] [PERSON_NAME]" at bounding box center [309, 110] width 36 height 9
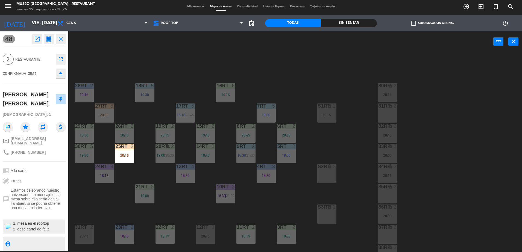
click at [279, 70] on div "18RT 5 19:30 16RT 6 19:15 28RT 2 19:15 80RR lock 2 20:15 27RT 5 20:30 7RT 5 19:…" at bounding box center [298, 152] width 449 height 199
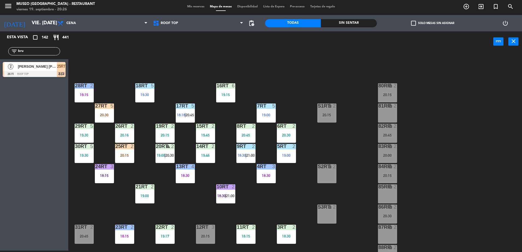
scroll to position [30, 0]
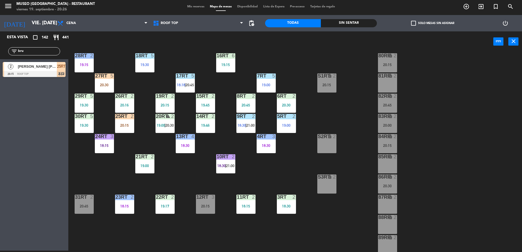
click at [326, 85] on div "20:15" at bounding box center [326, 85] width 19 height 4
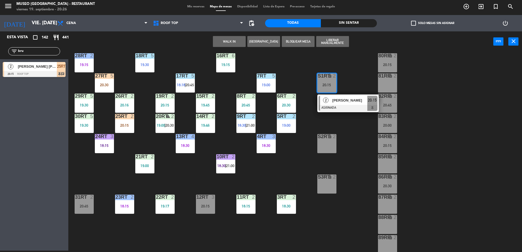
click at [386, 80] on div "81RR lock 2" at bounding box center [387, 83] width 19 height 19
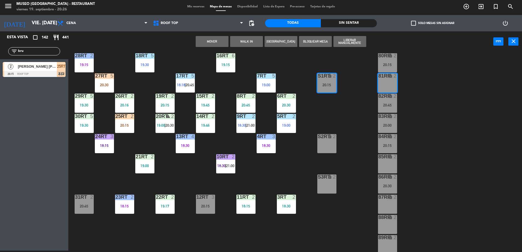
click at [226, 42] on button "Mover" at bounding box center [212, 41] width 33 height 11
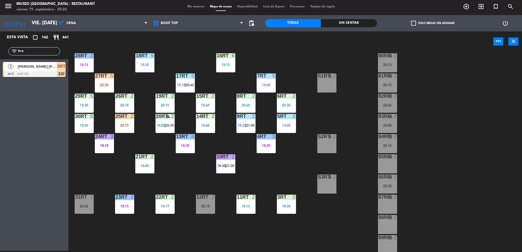
click at [162, 123] on span "19:00" at bounding box center [161, 125] width 8 height 4
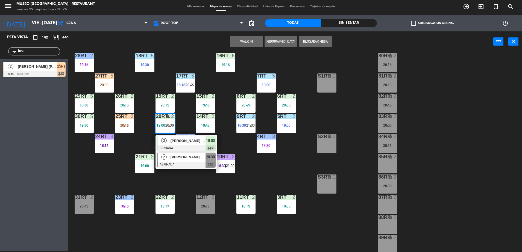
click at [188, 156] on span "[PERSON_NAME] Cuba" at bounding box center [188, 157] width 35 height 6
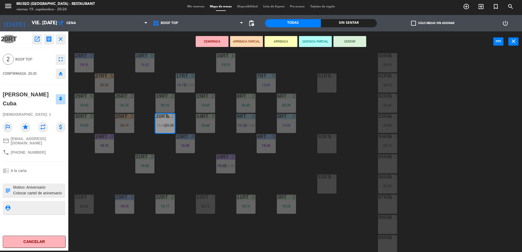
click at [384, 158] on div "lock" at bounding box center [387, 156] width 9 height 5
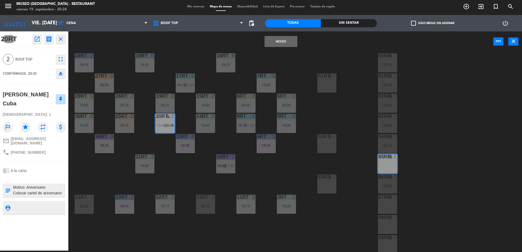
click at [286, 38] on button "Mover" at bounding box center [281, 41] width 33 height 11
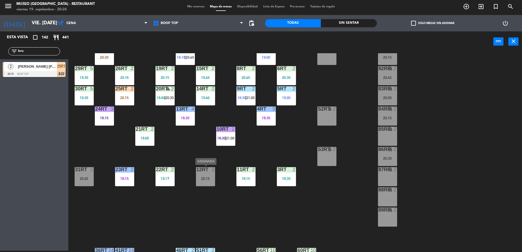
scroll to position [58, 0]
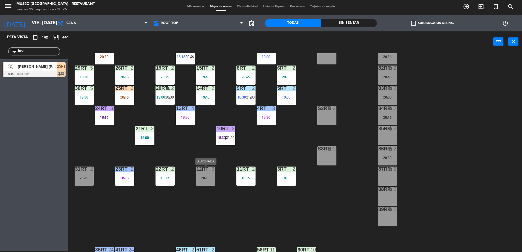
click at [208, 173] on div "12RT 3 20:15" at bounding box center [205, 176] width 19 height 19
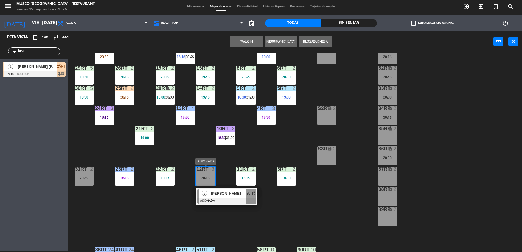
click at [233, 194] on span "[PERSON_NAME]" at bounding box center [228, 194] width 35 height 6
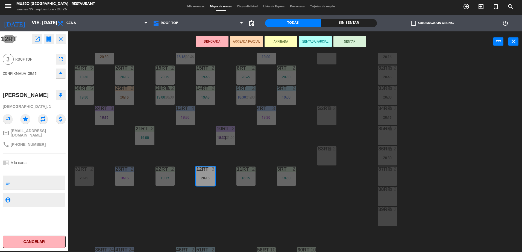
click at [221, 204] on div "18RT 5 19:30 16RT 6 19:15 28RT 2 19:15 80RR lock 2 20:15 27RT 5 20:30 7RT 5 19:…" at bounding box center [298, 152] width 449 height 199
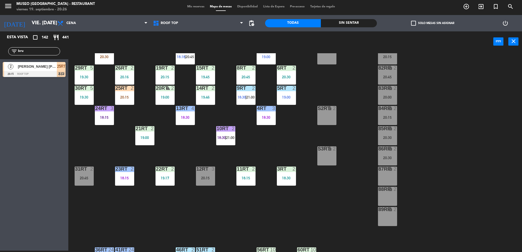
scroll to position [214, 0]
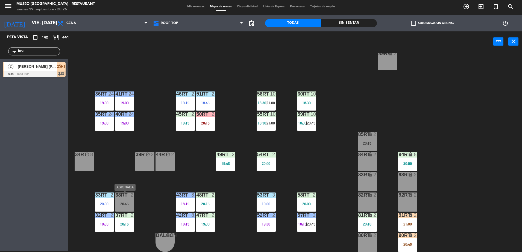
click at [116, 200] on div "38rt 2 20:45" at bounding box center [124, 202] width 19 height 19
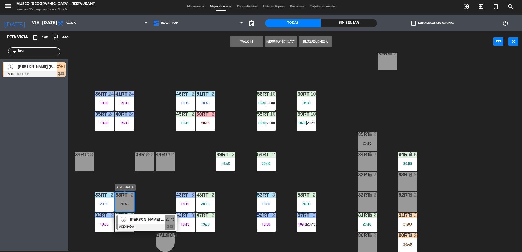
click at [146, 217] on span "[PERSON_NAME] [PERSON_NAME] [PERSON_NAME]" at bounding box center [147, 220] width 35 height 6
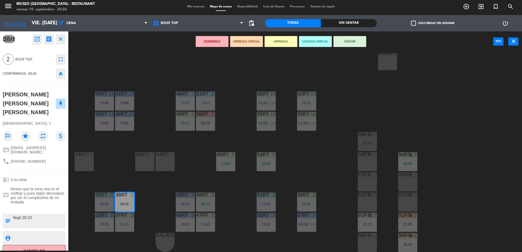
click at [237, 43] on button "ARRIBADA PARCIAL" at bounding box center [246, 41] width 33 height 11
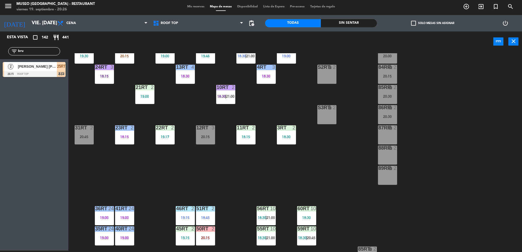
scroll to position [100, 0]
click at [208, 138] on div "20:15" at bounding box center [205, 137] width 19 height 4
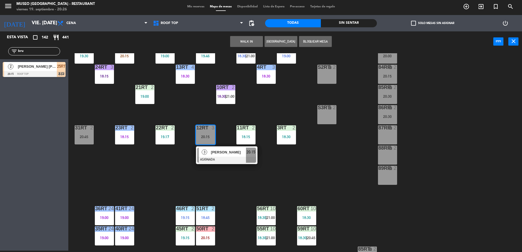
click at [379, 146] on div "88RR" at bounding box center [379, 148] width 0 height 5
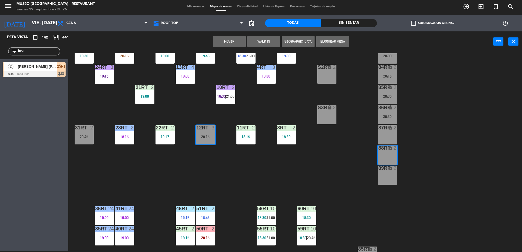
click at [292, 168] on div "18RT 5 19:30 16RT 6 19:15 28RT 2 19:15 80RR lock 2 20:15 27RT 5 20:30 7RT 5 19:…" at bounding box center [298, 152] width 449 height 199
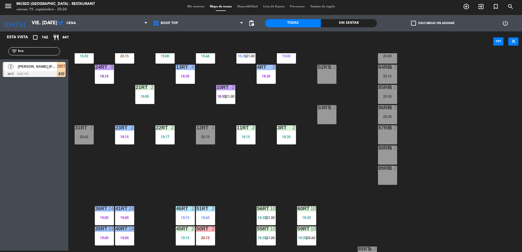
click at [211, 138] on div "20:15" at bounding box center [205, 137] width 19 height 4
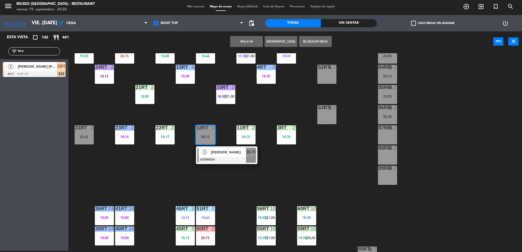
click at [385, 111] on div "86RR lock 2 20:30" at bounding box center [387, 114] width 19 height 19
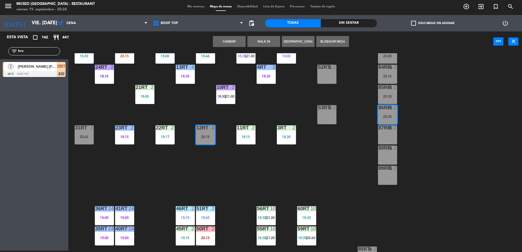
click at [228, 37] on button "Cambiar" at bounding box center [229, 41] width 33 height 11
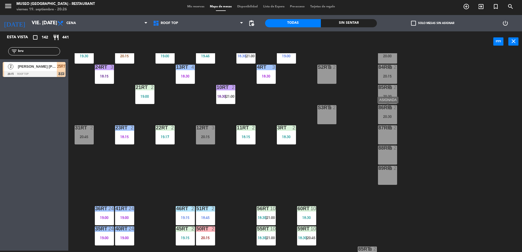
click at [389, 108] on icon "lock" at bounding box center [390, 107] width 5 height 5
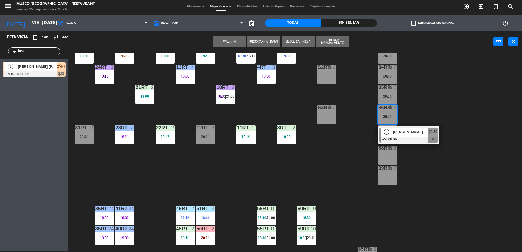
click at [339, 85] on div "18RT 5 19:30 16RT 6 19:15 28RT 2 19:15 80RR lock 2 20:15 27RT 5 20:30 7RT 5 19:…" at bounding box center [298, 152] width 449 height 199
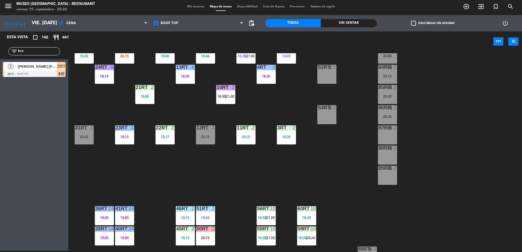
click at [201, 129] on div at bounding box center [205, 128] width 9 height 5
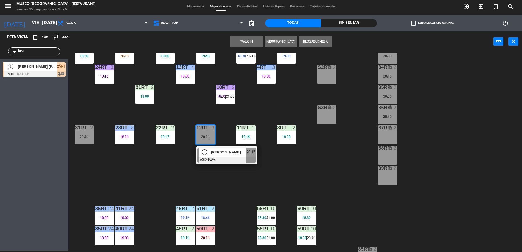
click at [238, 156] on div "[PERSON_NAME]" at bounding box center [229, 152] width 36 height 9
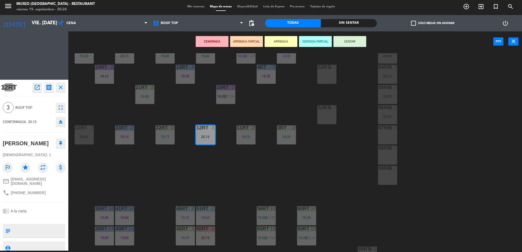
click at [285, 158] on div "18RT 5 19:30 16RT 6 19:15 28RT 2 19:15 80RR lock 2 20:15 27RT 5 20:30 7RT 5 19:…" at bounding box center [298, 152] width 449 height 199
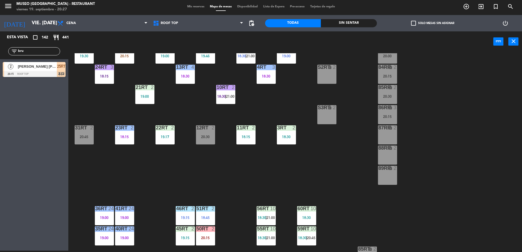
scroll to position [214, 0]
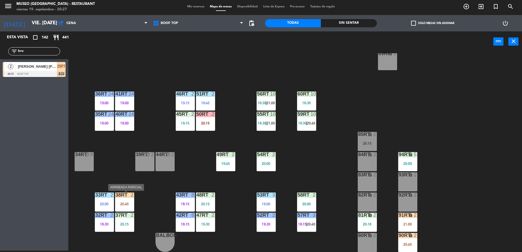
click at [117, 204] on div "20:45" at bounding box center [124, 204] width 19 height 4
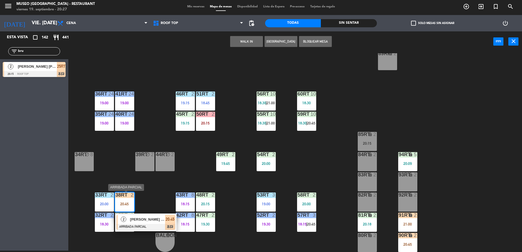
click at [163, 218] on span "[PERSON_NAME] [PERSON_NAME] [PERSON_NAME]" at bounding box center [147, 220] width 35 height 6
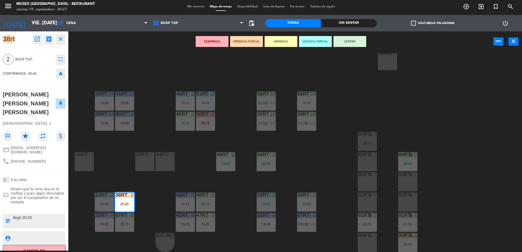
click at [172, 189] on div "18RT 5 19:30 16RT 6 19:15 28RT 2 19:15 80RR lock 2 20:15 27RT 5 20:30 7RT 5 19:…" at bounding box center [298, 152] width 449 height 199
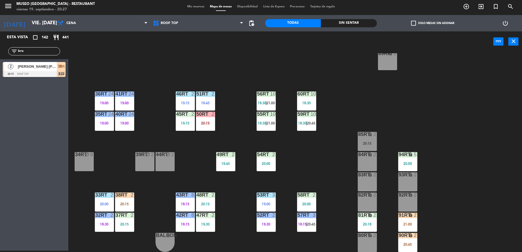
scroll to position [0, 0]
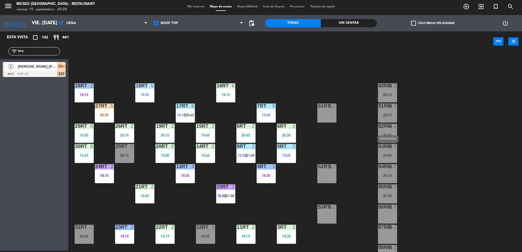
click at [391, 150] on div "83RR lock 2 20:00" at bounding box center [387, 153] width 19 height 19
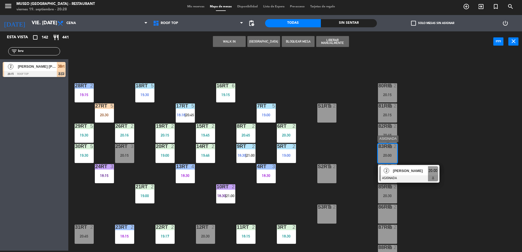
click at [406, 170] on span "[PERSON_NAME]" at bounding box center [410, 171] width 35 height 6
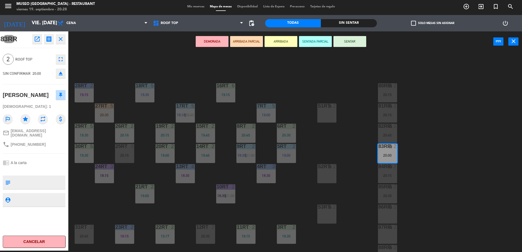
click at [37, 42] on icon "open_in_new" at bounding box center [37, 39] width 7 height 7
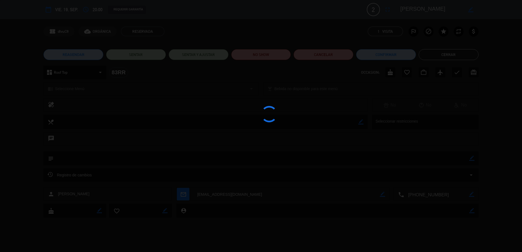
click at [273, 52] on div at bounding box center [261, 126] width 522 height 252
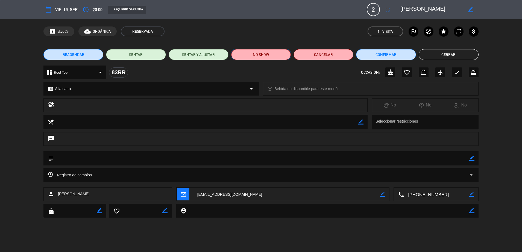
click at [273, 52] on button "NO SHOW" at bounding box center [261, 54] width 60 height 11
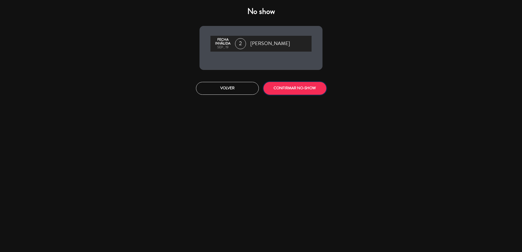
click at [317, 87] on button "CONFIRMAR NO-SHOW" at bounding box center [295, 88] width 63 height 13
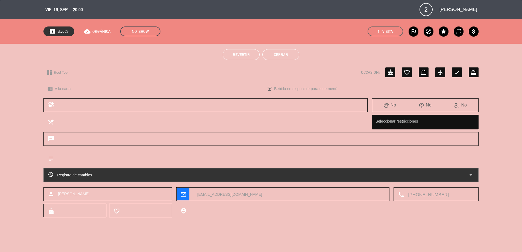
click at [275, 54] on button "Cerrar" at bounding box center [281, 54] width 37 height 11
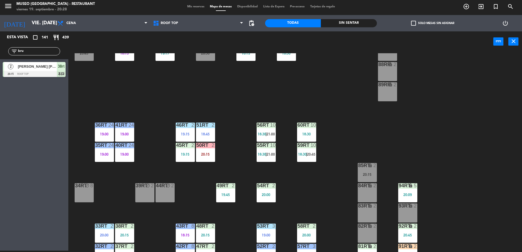
scroll to position [214, 0]
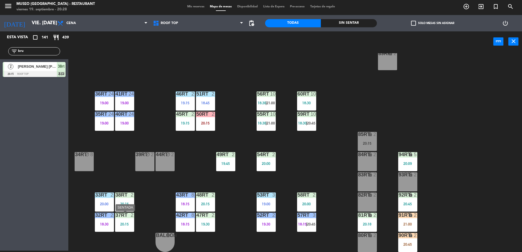
click at [120, 231] on div "37rt 2 20:15" at bounding box center [124, 222] width 19 height 19
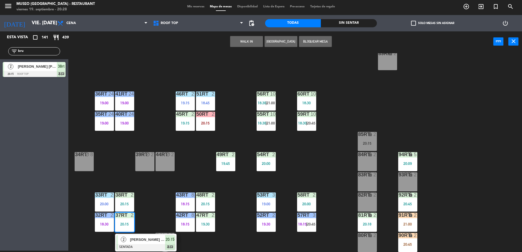
click at [114, 168] on div "18RT 5 19:30 16RT 6 19:15 28RT 2 19:15 80RR lock 2 20:15 27RT 5 20:30 7RT 5 19:…" at bounding box center [298, 152] width 449 height 199
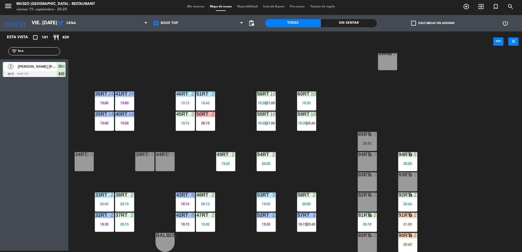
drag, startPoint x: 27, startPoint y: 51, endPoint x: -1, endPoint y: 46, distance: 28.9
click at [0, 46] on html "close × Museo Larco Café - Restaurant × chrome_reader_mode Listado de Reservas …" at bounding box center [261, 126] width 522 height 252
type input "l"
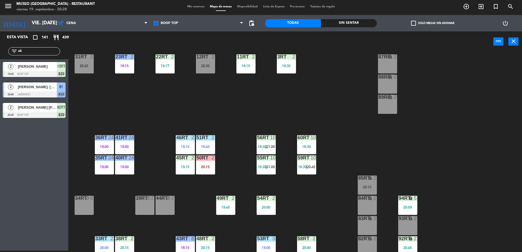
scroll to position [0, 0]
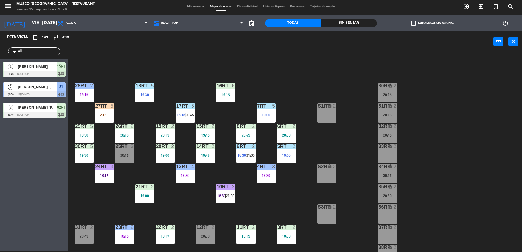
type input "oli"
click at [182, 117] on span "18:18" at bounding box center [181, 115] width 8 height 4
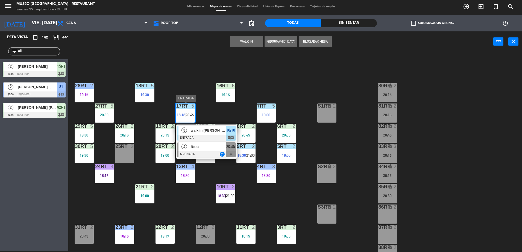
click at [225, 150] on div "Rosa" at bounding box center [208, 146] width 36 height 9
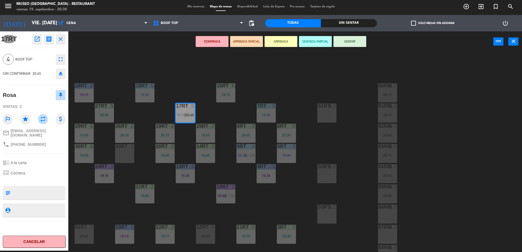
click at [265, 88] on div "18RT 5 19:30 16RT 6 19:15 28RT 2 19:15 80RR lock 2 20:15 27RT 5 20:30 7RT 5 19:…" at bounding box center [298, 152] width 449 height 199
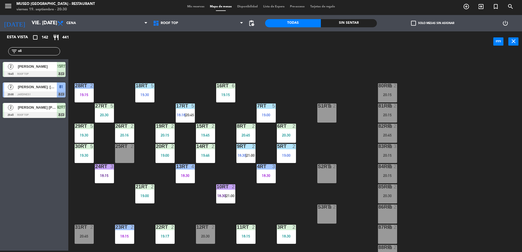
click at [178, 116] on span "18:18" at bounding box center [181, 115] width 8 height 4
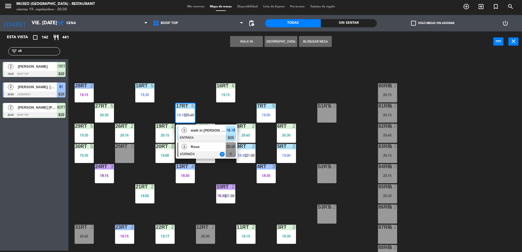
click at [196, 148] on span "Rosa" at bounding box center [208, 147] width 35 height 6
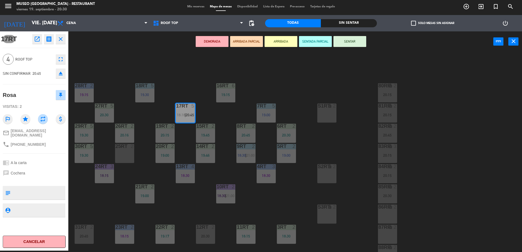
click at [98, 171] on div "24RT 3 18:15" at bounding box center [104, 173] width 19 height 19
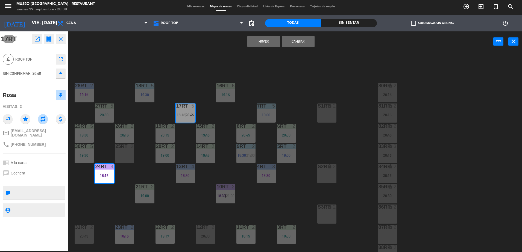
click at [259, 44] on button "Mover" at bounding box center [263, 41] width 33 height 11
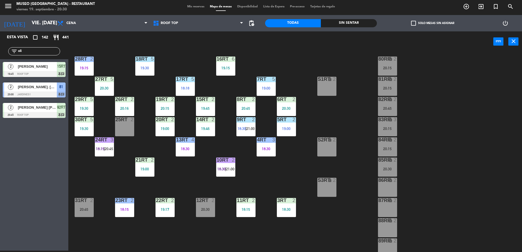
scroll to position [25, 0]
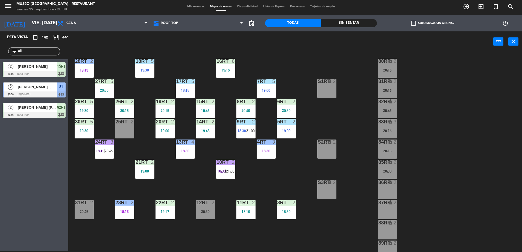
click at [224, 159] on div "18RT 5 19:30 16RT 6 19:15 28RT 2 19:15 80RR lock 2 20:15 27RT 5 20:30 7RT 5 19:…" at bounding box center [298, 152] width 449 height 199
click at [229, 161] on div at bounding box center [225, 162] width 9 height 5
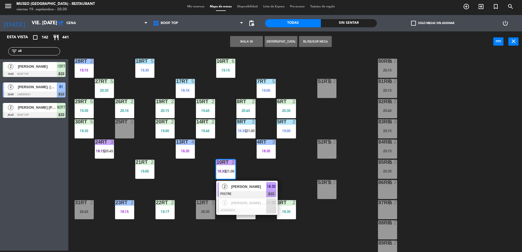
click at [240, 196] on div at bounding box center [247, 194] width 59 height 6
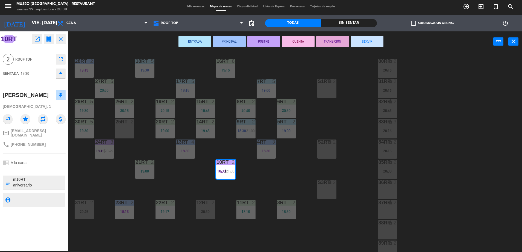
click at [272, 165] on div "18RT 5 19:30 16RT 6 19:15 28RT 2 19:15 80RR lock 2 20:15 27RT 5 20:30 7RT 5 19:…" at bounding box center [298, 152] width 449 height 199
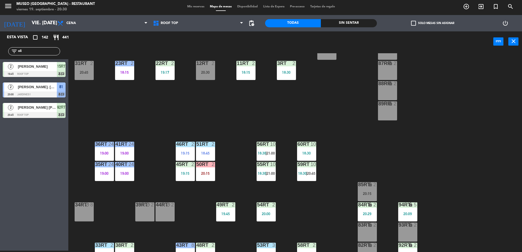
scroll to position [214, 0]
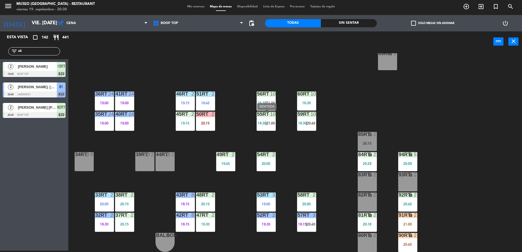
click at [258, 115] on div "55RT" at bounding box center [257, 114] width 0 height 5
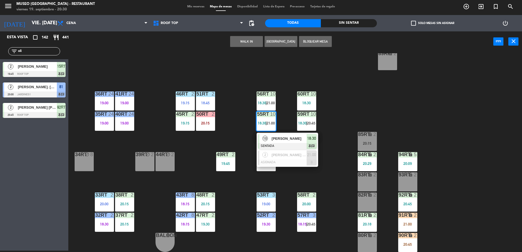
click at [341, 139] on div "18RT 5 19:30 16RT 6 19:15 28RT 2 19:15 80RR lock 2 20:15 27RT 5 20:30 7RT 5 19:…" at bounding box center [298, 152] width 449 height 199
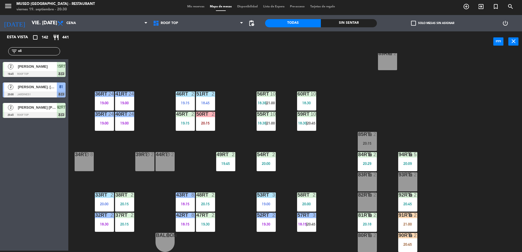
click at [368, 144] on div "20:15" at bounding box center [367, 144] width 19 height 4
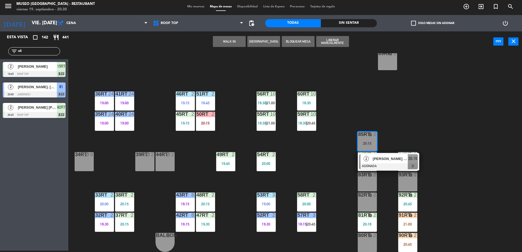
scroll to position [214, 0]
click at [382, 164] on div at bounding box center [388, 167] width 59 height 6
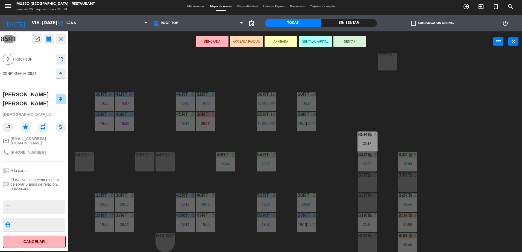
click at [40, 37] on icon "open_in_new" at bounding box center [37, 39] width 7 height 7
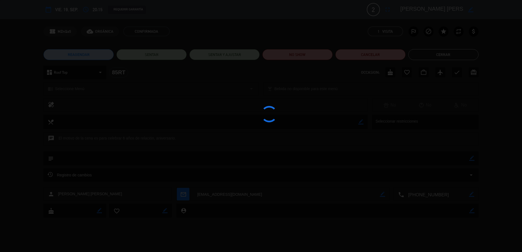
click at [298, 61] on div at bounding box center [261, 126] width 522 height 252
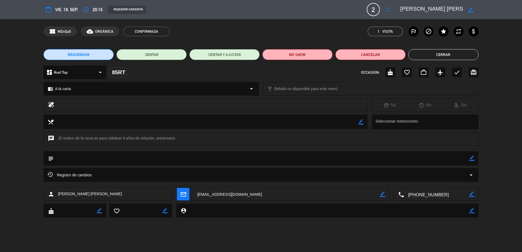
click at [294, 55] on button "NO SHOW" at bounding box center [298, 54] width 70 height 11
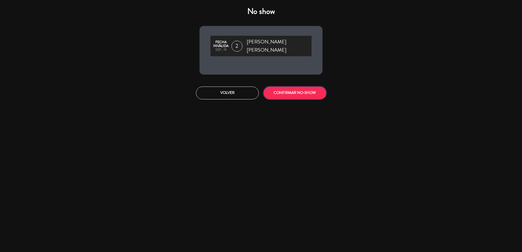
click at [304, 87] on button "CONFIRMAR NO-SHOW" at bounding box center [295, 93] width 63 height 13
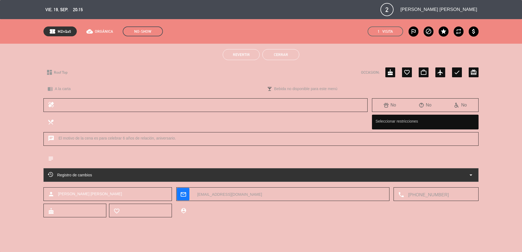
click at [285, 56] on button "Cerrar" at bounding box center [281, 54] width 37 height 11
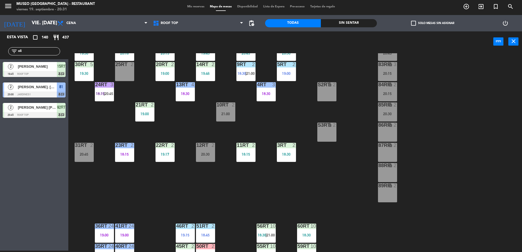
scroll to position [5, 0]
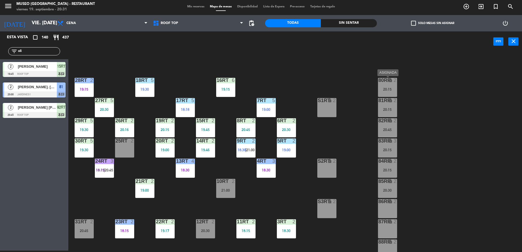
click at [386, 88] on div "20:15" at bounding box center [387, 90] width 19 height 4
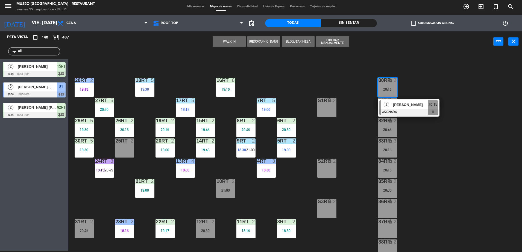
click at [399, 104] on span "[PERSON_NAME]" at bounding box center [410, 105] width 35 height 6
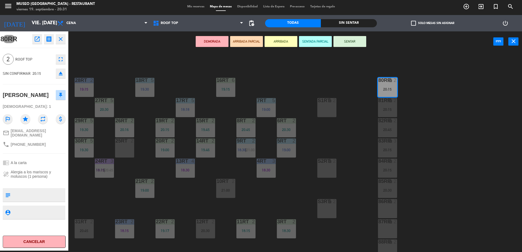
click at [36, 39] on icon "open_in_new" at bounding box center [37, 39] width 7 height 7
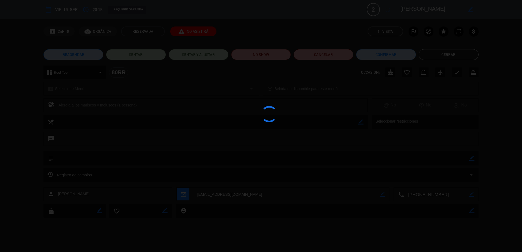
click at [261, 53] on div at bounding box center [261, 126] width 522 height 252
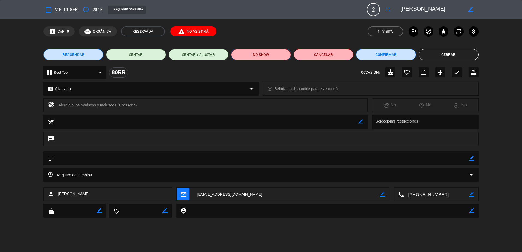
click at [265, 53] on button "NO SHOW" at bounding box center [261, 54] width 60 height 11
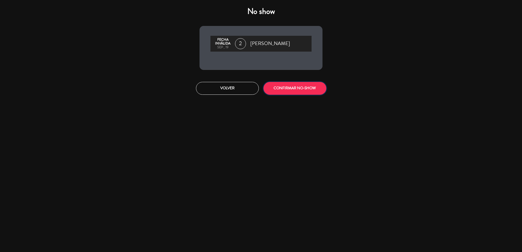
click at [287, 84] on button "CONFIRMAR NO-SHOW" at bounding box center [295, 88] width 63 height 13
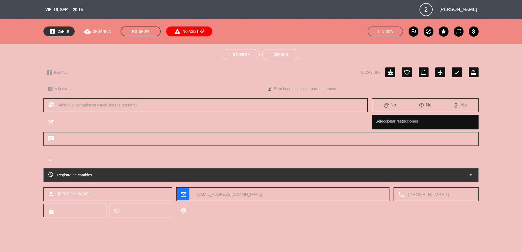
click at [286, 57] on button "Cerrar" at bounding box center [281, 54] width 37 height 11
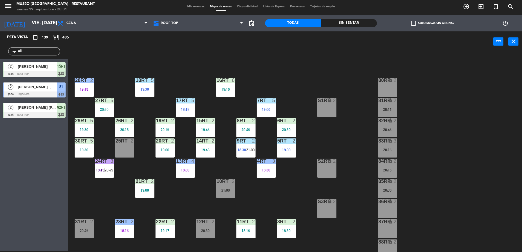
scroll to position [214, 0]
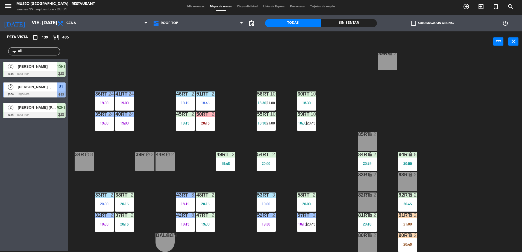
click at [361, 147] on div "85RT lock 2" at bounding box center [367, 141] width 19 height 19
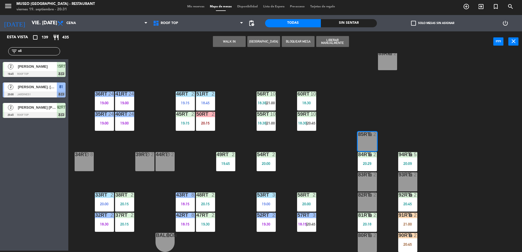
click at [226, 40] on button "WALK IN" at bounding box center [229, 41] width 33 height 11
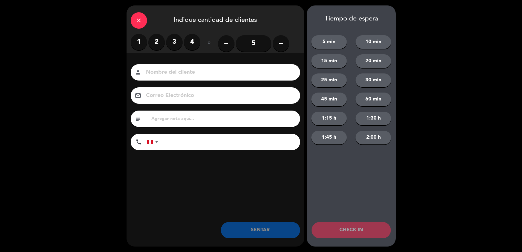
click at [158, 43] on label "2" at bounding box center [156, 42] width 16 height 16
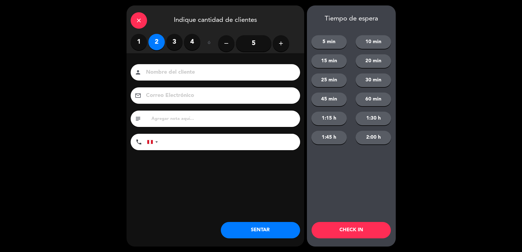
click at [189, 74] on input at bounding box center [219, 73] width 148 height 10
type input "walk in [PERSON_NAME]"
click at [172, 148] on input "tel" at bounding box center [232, 142] width 137 height 16
type input "978731942"
click at [165, 120] on input "text" at bounding box center [223, 119] width 145 height 8
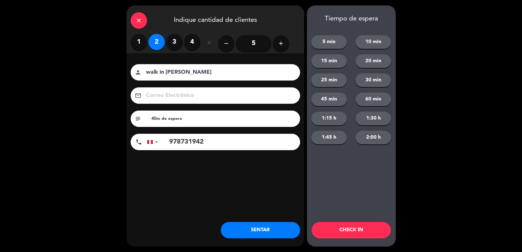
type input "40m de espera"
click at [266, 231] on button "SENTAR" at bounding box center [260, 230] width 79 height 16
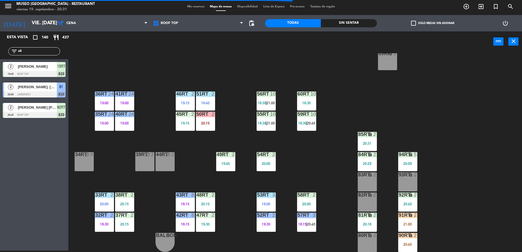
drag, startPoint x: 39, startPoint y: 53, endPoint x: 0, endPoint y: 52, distance: 39.4
click at [0, 52] on html "close × Museo Larco Café - Restaurant × chrome_reader_mode Listado de Reservas …" at bounding box center [261, 126] width 522 height 252
click at [339, 148] on div "18RT 5 19:30 16RT 6 19:15 28RT 2 19:15 80RR lock 2 27RT 5 20:30 7RT 5 19:00 S1R…" at bounding box center [298, 152] width 449 height 199
click at [364, 141] on div "85RT lock 2 20:31" at bounding box center [367, 141] width 19 height 19
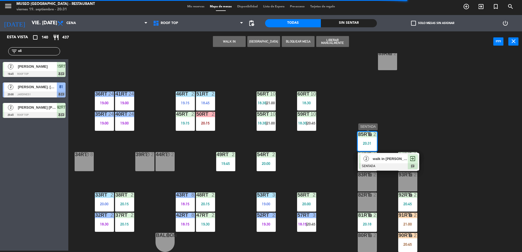
click at [373, 161] on span "walk in [PERSON_NAME]" at bounding box center [390, 159] width 35 height 6
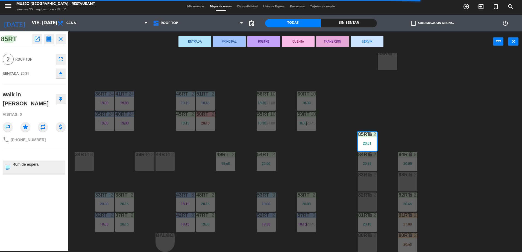
click at [307, 162] on div "18RT 5 19:30 16RT 6 19:15 28RT 2 19:15 80RR lock 2 27RT 5 20:30 7RT 5 19:00 S1R…" at bounding box center [298, 152] width 449 height 199
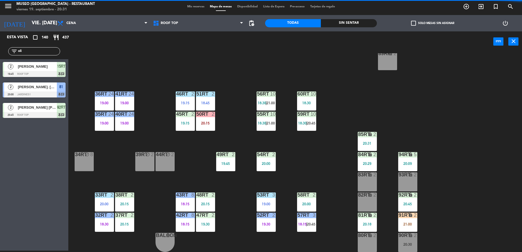
click at [0, 49] on html "close × Museo Larco Café - Restaurant × chrome_reader_mode Listado de Reservas …" at bounding box center [261, 126] width 522 height 252
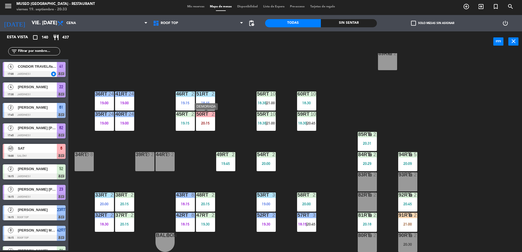
click at [206, 116] on div at bounding box center [205, 114] width 9 height 5
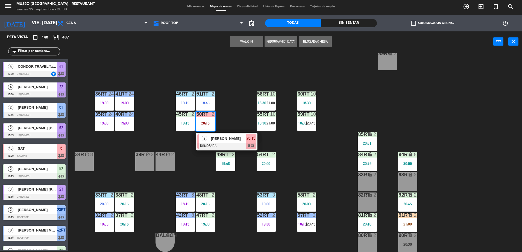
click at [228, 136] on span "[PERSON_NAME]" at bounding box center [228, 139] width 35 height 6
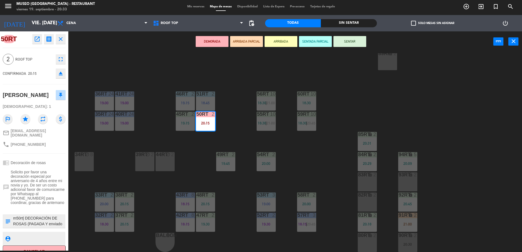
click at [239, 136] on div "18RT 5 19:30 16RT 6 19:15 28RT 2 19:15 80RR lock 2 27RT 5 20:30 7RT 5 19:00 S1R…" at bounding box center [298, 152] width 449 height 199
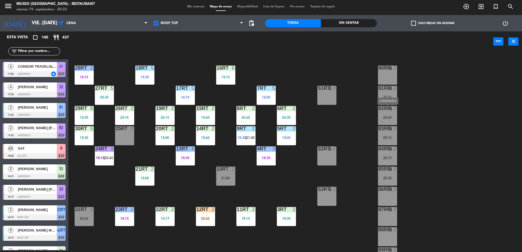
scroll to position [18, 0]
click at [384, 92] on div "81RR lock 2 20:15" at bounding box center [387, 95] width 19 height 19
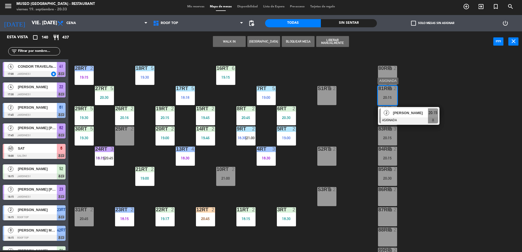
click at [418, 118] on div at bounding box center [409, 121] width 59 height 6
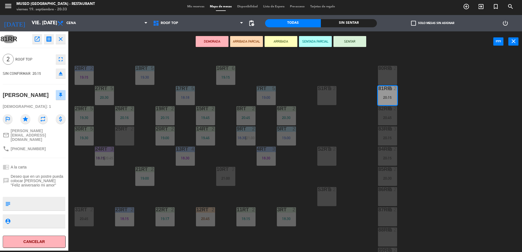
click at [34, 40] on icon "open_in_new" at bounding box center [37, 39] width 7 height 7
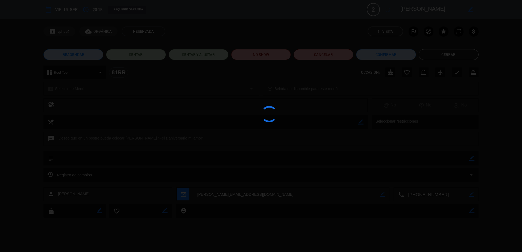
click at [261, 52] on div at bounding box center [261, 126] width 522 height 252
click at [261, 54] on div at bounding box center [261, 126] width 522 height 252
click at [262, 51] on div at bounding box center [261, 126] width 522 height 252
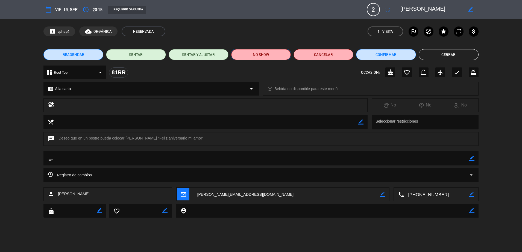
click at [266, 56] on button "NO SHOW" at bounding box center [261, 54] width 60 height 11
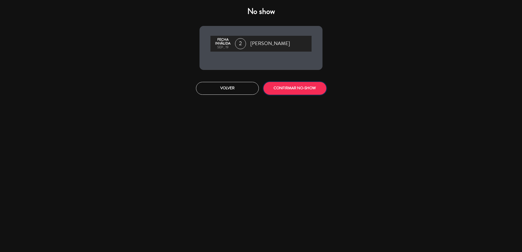
click at [295, 87] on button "CONFIRMAR NO-SHOW" at bounding box center [295, 88] width 63 height 13
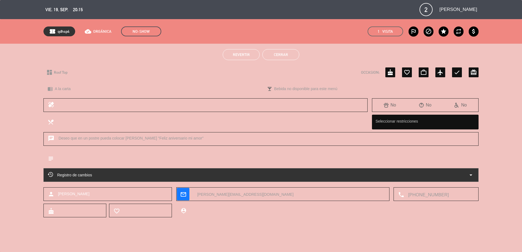
click at [292, 55] on button "Cerrar" at bounding box center [281, 54] width 37 height 11
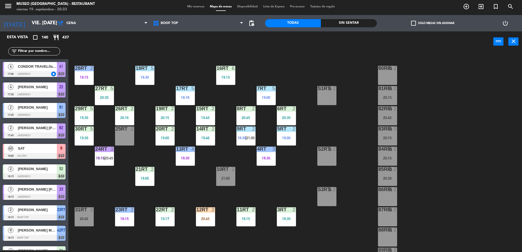
scroll to position [1, 0]
click at [418, 130] on div "18RT 5 19:30 16RT 6 19:15 28RT 2 19:15 80RR lock 2 27RT 5 20:30 7RT 5 19:00 S1R…" at bounding box center [298, 152] width 449 height 199
click at [388, 116] on div "20:45" at bounding box center [387, 118] width 19 height 4
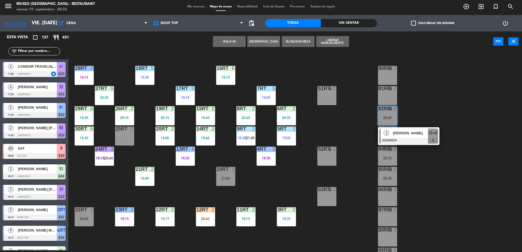
click at [394, 128] on div "2 [PERSON_NAME] ASIGNADA 20:45" at bounding box center [409, 136] width 62 height 18
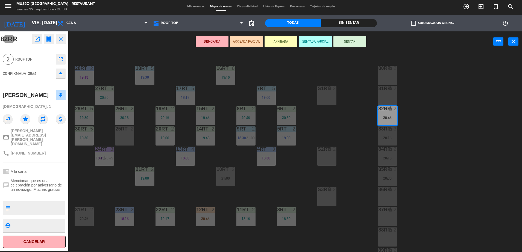
click at [205, 136] on div "19:46" at bounding box center [205, 138] width 19 height 4
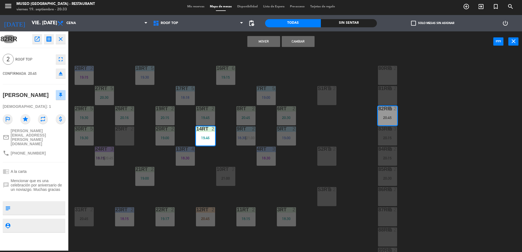
click at [258, 43] on button "Mover" at bounding box center [263, 41] width 33 height 11
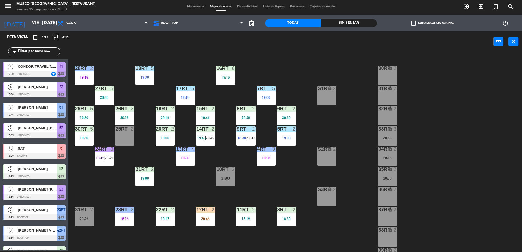
scroll to position [412, 0]
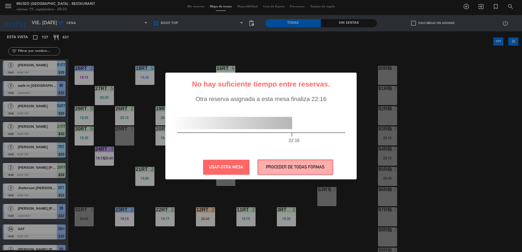
click at [272, 167] on button "PROCEDER DE TODAS FORMAS" at bounding box center [295, 167] width 75 height 15
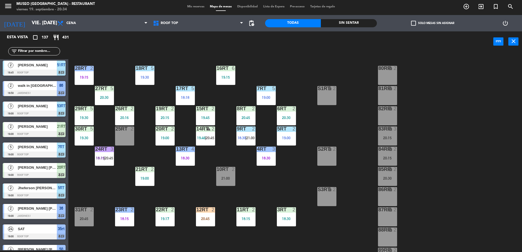
click at [302, 157] on div "18RT 5 19:30 16RT 6 19:15 28RT 2 19:15 80RR lock 2 27RT 5 20:30 7RT 5 19:00 S1R…" at bounding box center [298, 152] width 449 height 199
click at [391, 136] on div "20:15" at bounding box center [387, 138] width 19 height 4
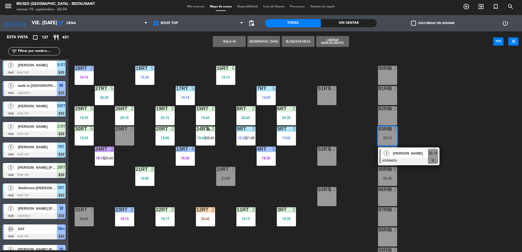
click at [345, 125] on div "18RT 5 19:30 16RT 6 19:15 28RT 2 19:15 80RR lock 2 27RT 5 20:30 7RT 5 19:00 S1R…" at bounding box center [298, 152] width 449 height 199
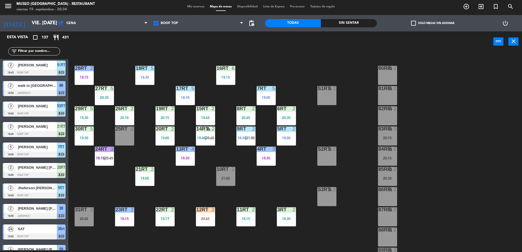
click at [31, 46] on div "filter_list" at bounding box center [34, 51] width 68 height 16
click at [30, 49] on input "text" at bounding box center [39, 51] width 42 height 6
click at [28, 51] on input "text" at bounding box center [39, 51] width 42 height 6
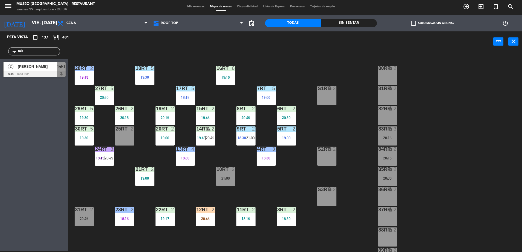
type input "mic"
click at [57, 67] on span "14RT" at bounding box center [61, 66] width 8 height 7
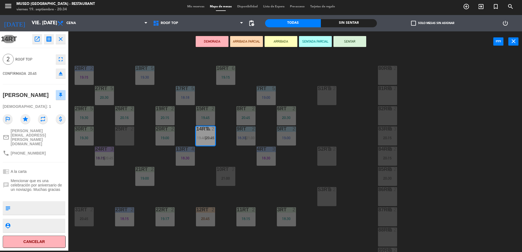
click at [128, 136] on div "25RT 2" at bounding box center [124, 136] width 19 height 19
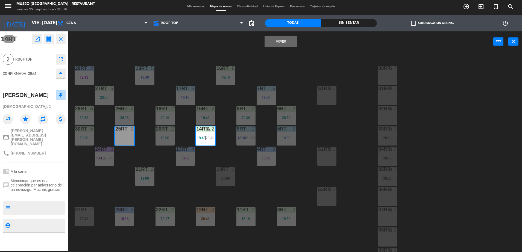
click at [277, 42] on button "Mover" at bounding box center [281, 41] width 33 height 11
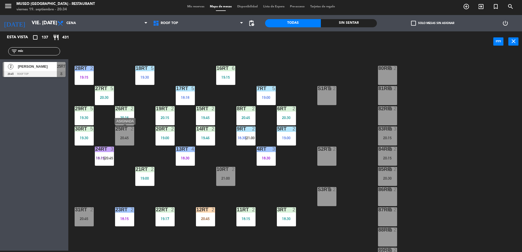
click at [122, 139] on div "20:45" at bounding box center [124, 138] width 19 height 4
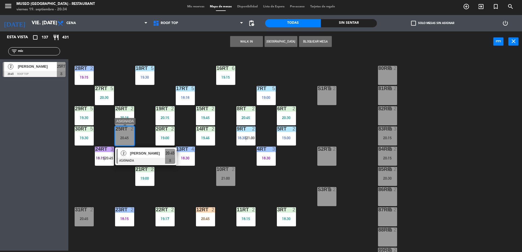
click at [151, 156] on span "[PERSON_NAME]" at bounding box center [147, 154] width 35 height 6
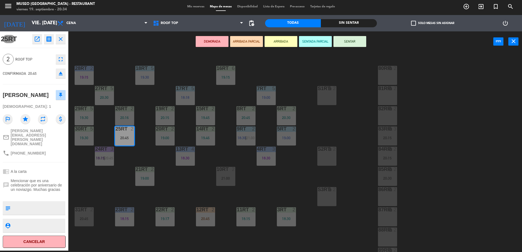
click at [238, 37] on button "ARRIBADA PARCIAL" at bounding box center [246, 41] width 33 height 11
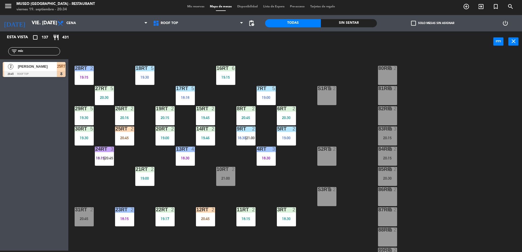
drag, startPoint x: 26, startPoint y: 49, endPoint x: -1, endPoint y: 56, distance: 28.7
click at [0, 56] on html "close × Museo Larco Café - Restaurant × chrome_reader_mode Listado de Reservas …" at bounding box center [261, 126] width 522 height 252
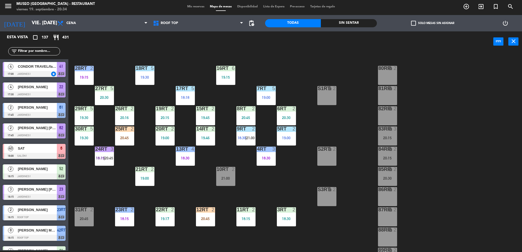
click at [31, 51] on input "text" at bounding box center [39, 51] width 42 height 6
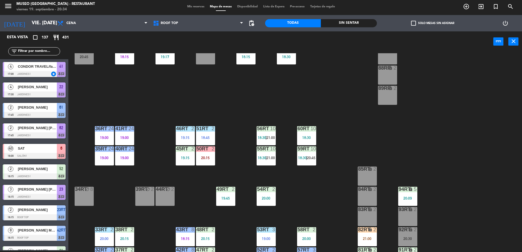
scroll to position [214, 0]
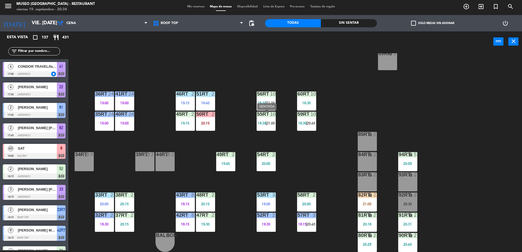
click at [269, 119] on div "55RT 10 18:30 | 21:00" at bounding box center [266, 121] width 19 height 19
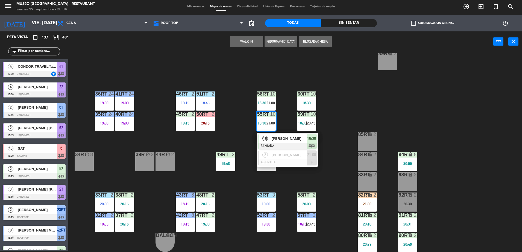
click at [329, 144] on div "18RT 5 19:30 16RT 6 19:15 28RT 2 19:15 80RR lock 2 27RT 5 20:30 7RT 5 19:00 S1R…" at bounding box center [298, 152] width 449 height 199
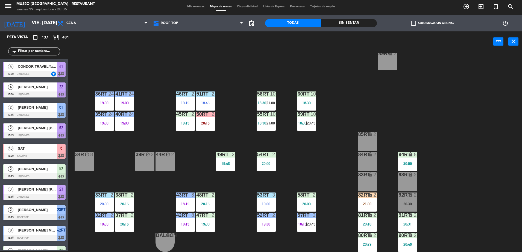
scroll to position [0, 0]
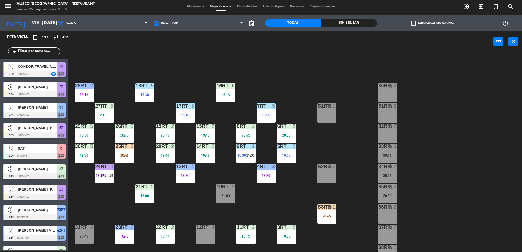
click at [386, 154] on div "20:15" at bounding box center [387, 156] width 19 height 4
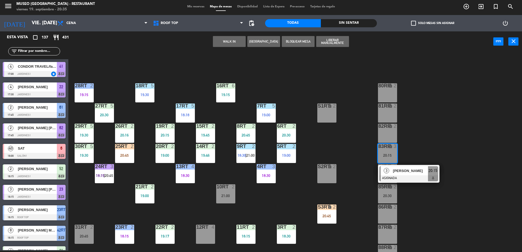
click at [406, 169] on span "[PERSON_NAME]" at bounding box center [410, 171] width 35 height 6
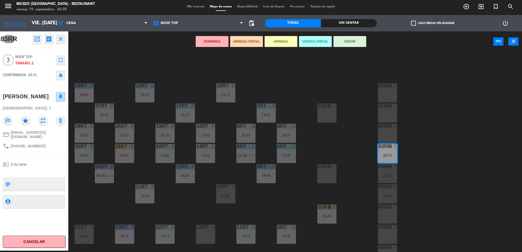
click at [30, 36] on div "open_in_new receipt 8:15 PM vie., [DATE] 3 personas [PERSON_NAME] 83RR EXPERIEN…" at bounding box center [47, 39] width 35 height 10
click at [34, 37] on icon "open_in_new" at bounding box center [37, 39] width 7 height 7
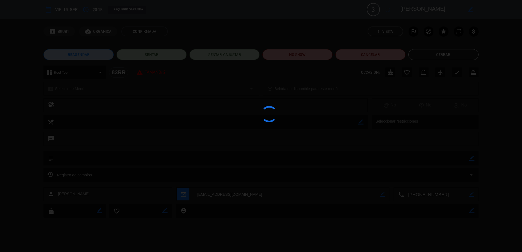
click at [288, 54] on div at bounding box center [261, 126] width 522 height 252
click at [315, 58] on div at bounding box center [261, 126] width 522 height 252
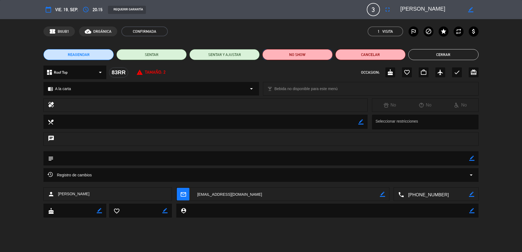
click at [312, 55] on button "NO SHOW" at bounding box center [298, 54] width 70 height 11
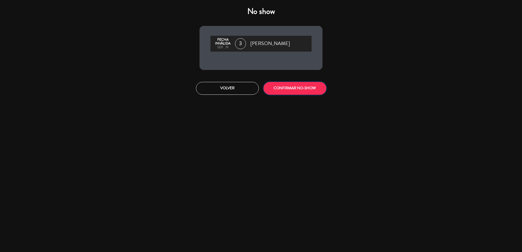
click at [282, 88] on button "CONFIRMAR NO-SHOW" at bounding box center [295, 88] width 63 height 13
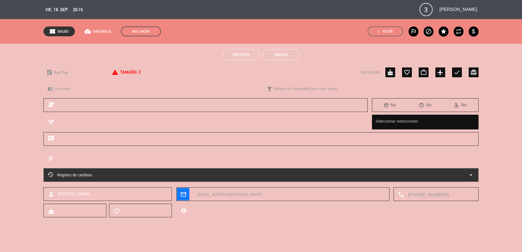
click at [282, 53] on button "Cerrar" at bounding box center [281, 54] width 37 height 11
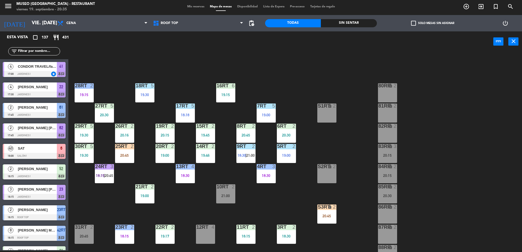
scroll to position [1, 0]
click at [389, 152] on div "83RR lock 3 20:15" at bounding box center [387, 153] width 19 height 19
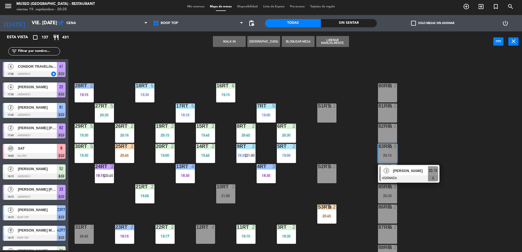
click at [406, 167] on div "[PERSON_NAME]" at bounding box center [411, 171] width 36 height 9
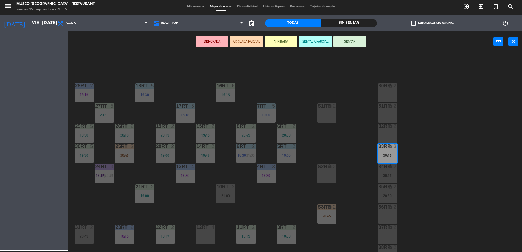
click at [424, 149] on div "18RT 5 19:30 16RT 6 19:15 28RT 2 19:15 80RR lock 2 27RT 5 20:30 7RT 5 19:00 S1R…" at bounding box center [298, 152] width 449 height 199
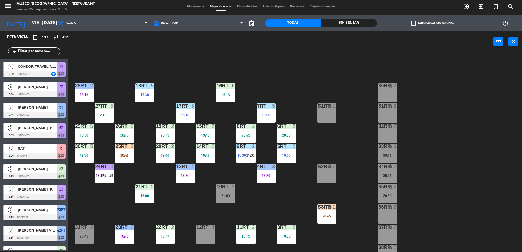
click at [384, 168] on div "lock" at bounding box center [387, 166] width 9 height 5
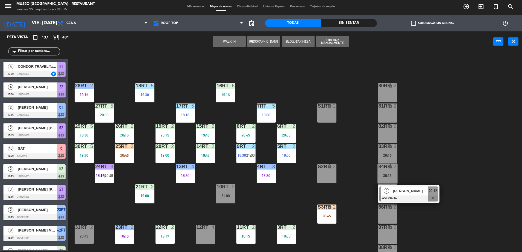
click at [400, 188] on div "[PERSON_NAME]" at bounding box center [411, 191] width 36 height 9
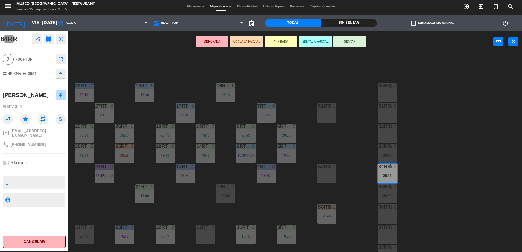
click at [301, 83] on div "18RT 5 19:30 16RT 6 19:15 28RT 2 19:15 80RR lock 2 27RT 5 20:30 7RT 5 19:00 S1R…" at bounding box center [298, 152] width 449 height 199
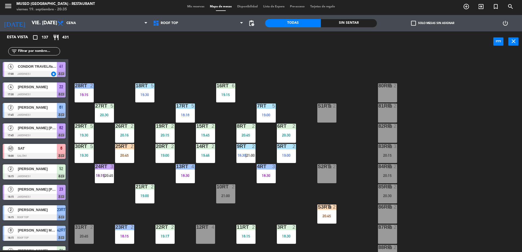
click at [127, 147] on div at bounding box center [124, 146] width 9 height 5
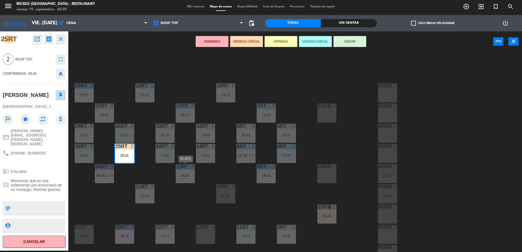
click at [164, 173] on div "18RT 5 19:30 16RT 6 19:15 28RT 2 19:15 80RR lock 2 27RT 5 20:30 7RT 5 19:00 S1R…" at bounding box center [298, 152] width 449 height 199
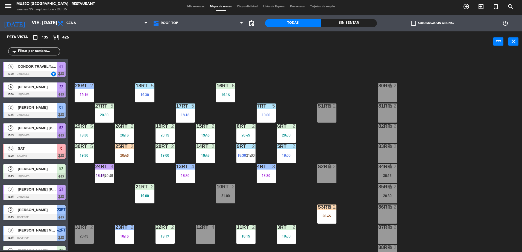
scroll to position [930, 0]
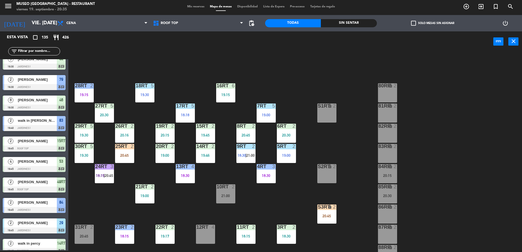
click at [382, 172] on div "84RR lock 2 20:15" at bounding box center [387, 173] width 19 height 19
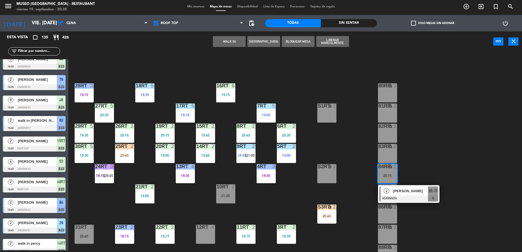
click at [426, 197] on div at bounding box center [409, 199] width 59 height 6
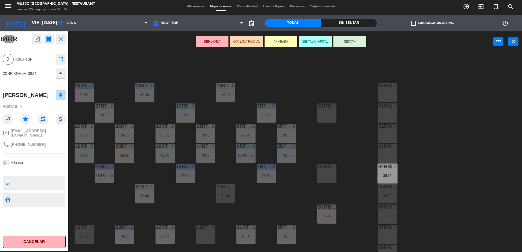
click at [35, 40] on icon "open_in_new" at bounding box center [37, 39] width 7 height 7
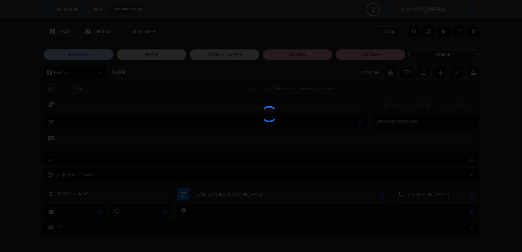
click at [294, 54] on div at bounding box center [261, 126] width 522 height 252
click at [299, 55] on div at bounding box center [261, 126] width 522 height 252
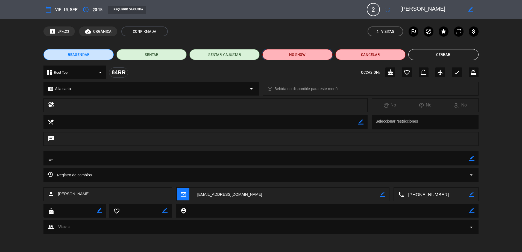
click at [297, 60] on button "NO SHOW" at bounding box center [298, 54] width 70 height 11
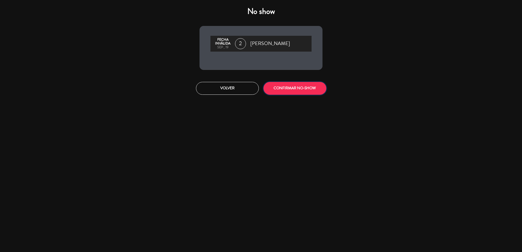
click at [305, 86] on button "CONFIRMAR NO-SHOW" at bounding box center [295, 88] width 63 height 13
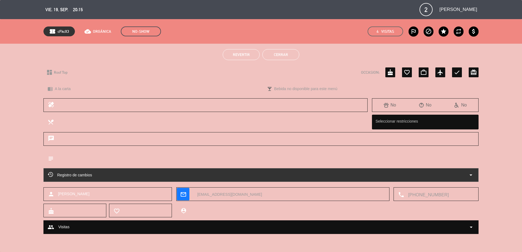
click at [281, 53] on button "Cerrar" at bounding box center [281, 54] width 37 height 11
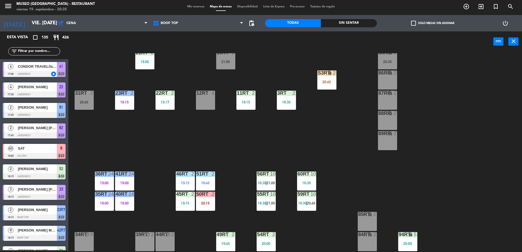
scroll to position [214, 0]
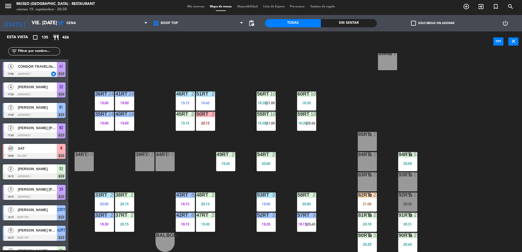
click at [406, 202] on div "20:30" at bounding box center [407, 204] width 19 height 4
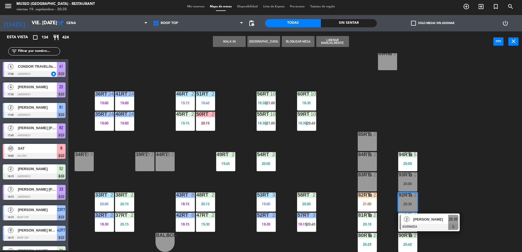
scroll to position [0, 0]
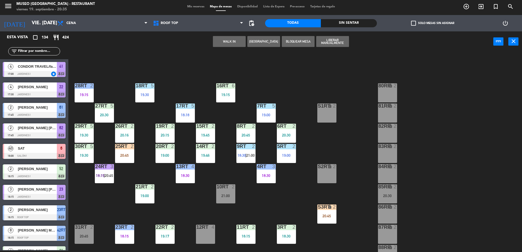
click at [396, 132] on div "82RR lock 2" at bounding box center [387, 133] width 19 height 19
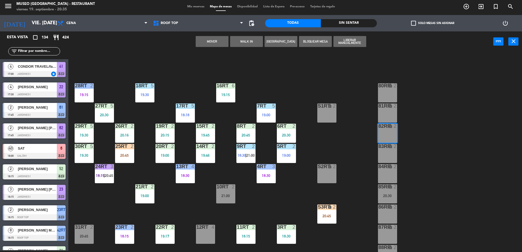
click at [214, 37] on button "Mover" at bounding box center [212, 41] width 33 height 11
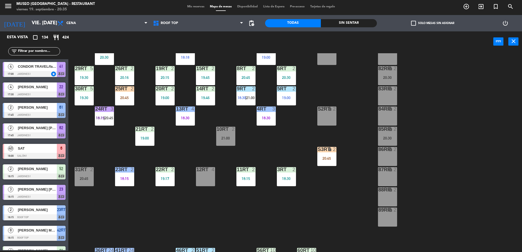
scroll to position [58, 0]
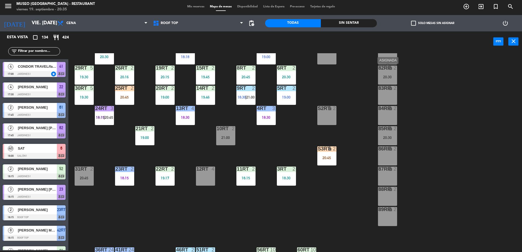
click at [385, 71] on div "82RR lock 2 20:30" at bounding box center [387, 75] width 19 height 19
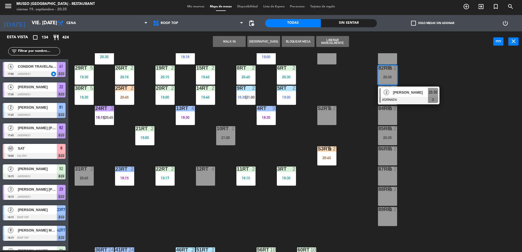
click at [203, 178] on div "12RT 4" at bounding box center [205, 176] width 19 height 19
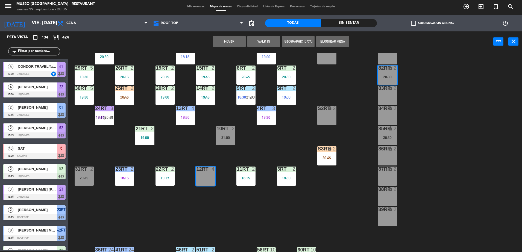
click at [234, 42] on button "Mover" at bounding box center [229, 41] width 33 height 11
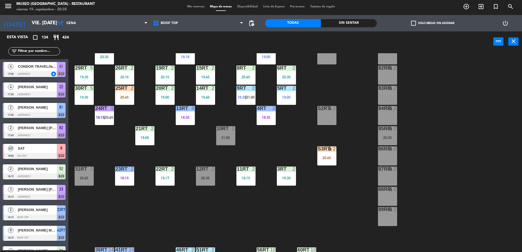
click at [324, 153] on div "S3RT lock 2 20:45" at bounding box center [326, 156] width 19 height 19
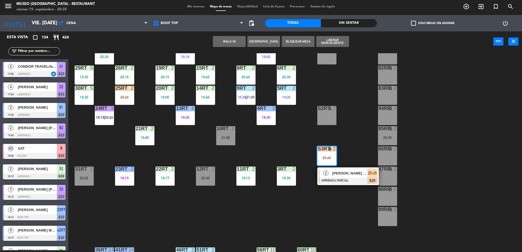
click at [344, 176] on span "[PERSON_NAME] [PERSON_NAME]" at bounding box center [350, 174] width 35 height 6
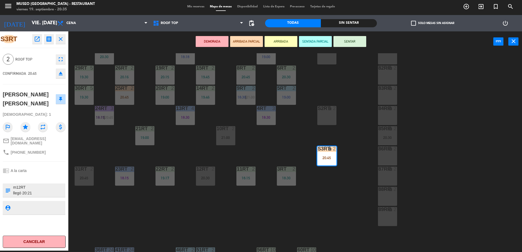
click at [288, 138] on div "18RT 5 19:30 16RT 6 19:15 28RT 2 19:15 80RR lock 2 27RT 5 20:30 7RT 5 19:00 S1R…" at bounding box center [298, 152] width 449 height 199
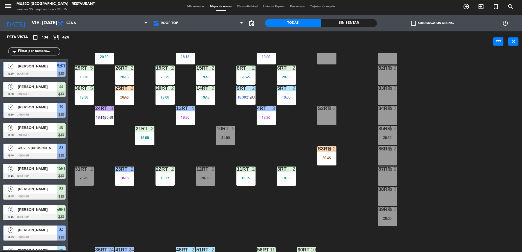
scroll to position [214, 0]
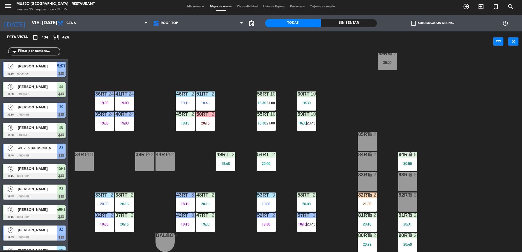
click at [382, 64] on div "20:00" at bounding box center [387, 63] width 19 height 4
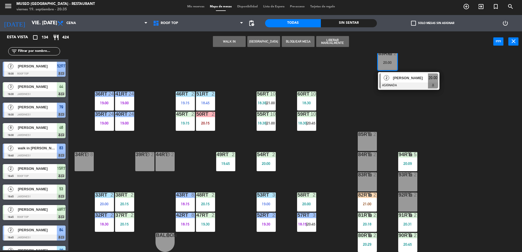
click at [390, 77] on div "2" at bounding box center [387, 78] width 12 height 9
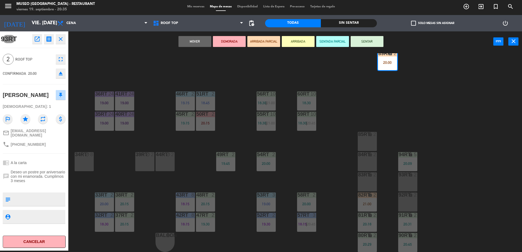
drag, startPoint x: 40, startPoint y: 39, endPoint x: 228, endPoint y: 6, distance: 189.9
click at [258, 79] on div "18RT 5 19:30 16RT 6 19:15 28RT 2 19:15 80RR lock 2 27RT 5 20:30 7RT 5 19:00 S1R…" at bounding box center [298, 152] width 449 height 199
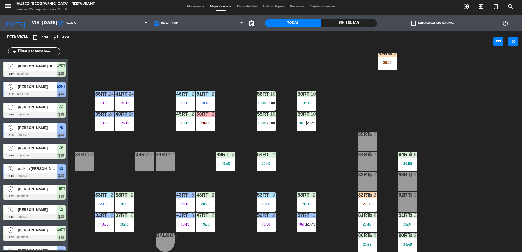
scroll to position [39, 0]
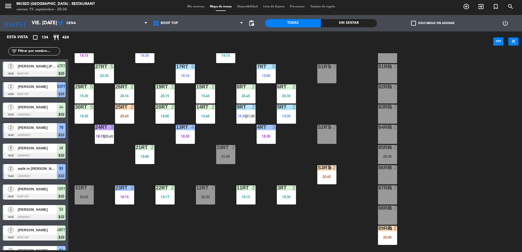
click at [36, 50] on input "text" at bounding box center [39, 51] width 42 height 6
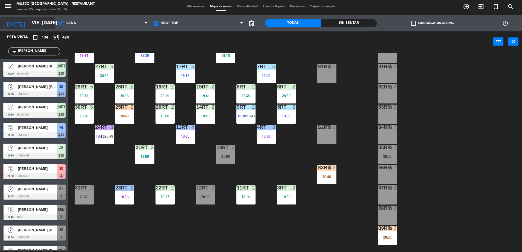
scroll to position [0, 0]
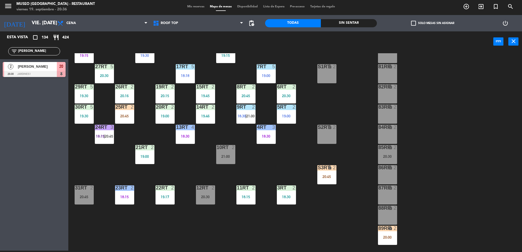
type input "[PERSON_NAME]"
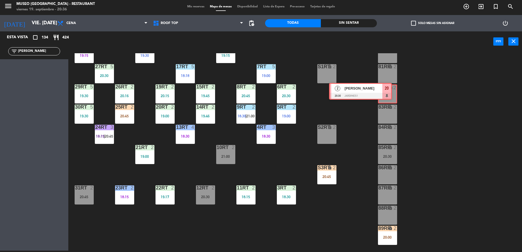
drag, startPoint x: 62, startPoint y: 69, endPoint x: 389, endPoint y: 90, distance: 327.2
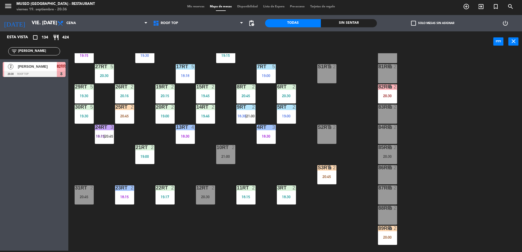
click at [224, 152] on div "10RT 2 21:00" at bounding box center [225, 154] width 19 height 19
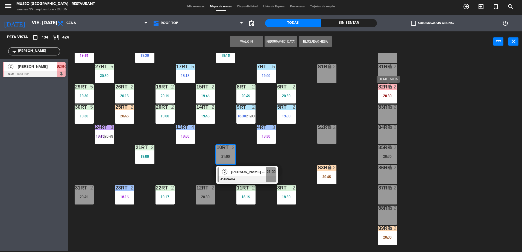
click at [382, 94] on div "20:30" at bounding box center [387, 96] width 19 height 4
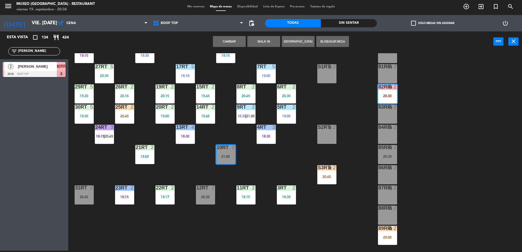
click at [220, 43] on button "Cambiar" at bounding box center [229, 41] width 33 height 11
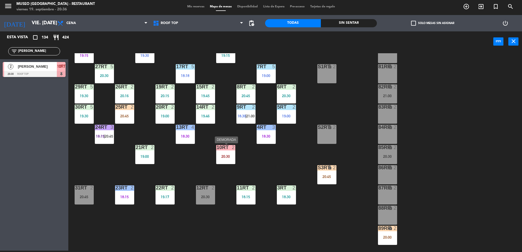
click at [225, 155] on div "20:30" at bounding box center [225, 157] width 19 height 4
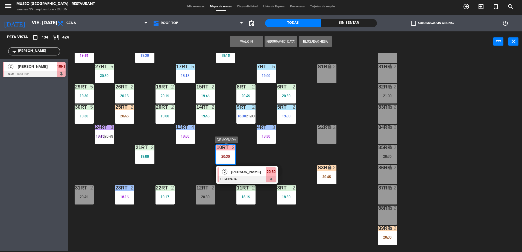
click at [243, 179] on div at bounding box center [247, 180] width 59 height 6
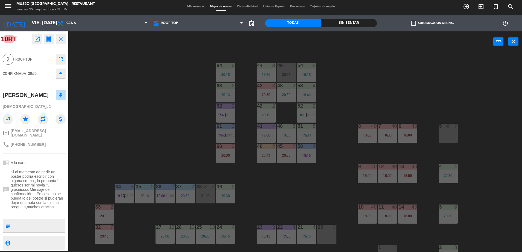
click at [164, 136] on div "44 3 19:30 49 2 20:45 54 5 19:15 64 2 20:15 48 2 20:30 53 4 19:45 63 2 20:15 43…" at bounding box center [298, 152] width 449 height 199
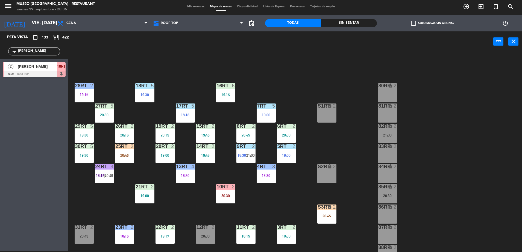
click at [53, 62] on div "2 [PERSON_NAME] 20:30 Roof Top 10RT" at bounding box center [34, 69] width 68 height 21
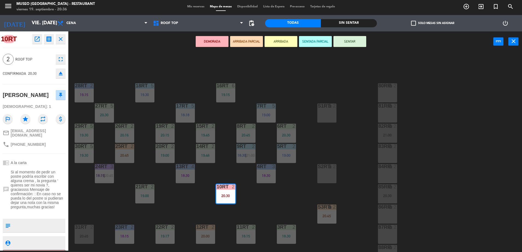
click at [243, 45] on button "ARRIBADA PARCIAL" at bounding box center [246, 41] width 33 height 11
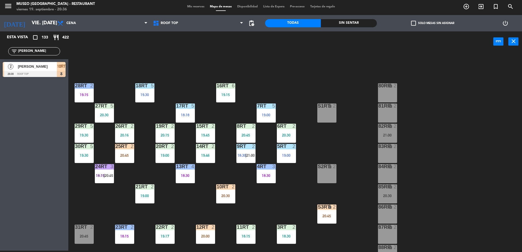
scroll to position [214, 0]
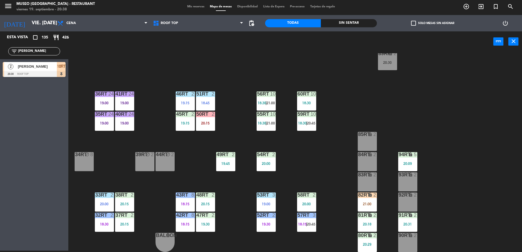
drag, startPoint x: 40, startPoint y: 50, endPoint x: -1, endPoint y: 63, distance: 43.4
click at [0, 63] on html "close × Museo Larco Café - Restaurant × chrome_reader_mode Listado de Reservas …" at bounding box center [261, 126] width 522 height 252
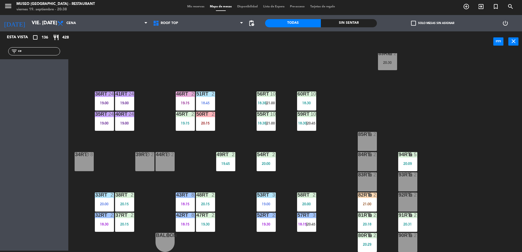
type input "c"
drag, startPoint x: 34, startPoint y: 52, endPoint x: 7, endPoint y: 32, distance: 33.4
click at [0, 63] on html "close × Museo Larco Café - Restaurant × chrome_reader_mode Listado de Reservas …" at bounding box center [261, 126] width 522 height 252
type input "g"
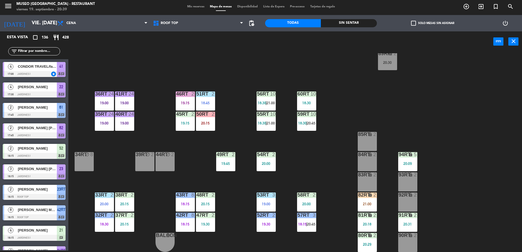
click at [38, 53] on input "text" at bounding box center [39, 51] width 42 height 6
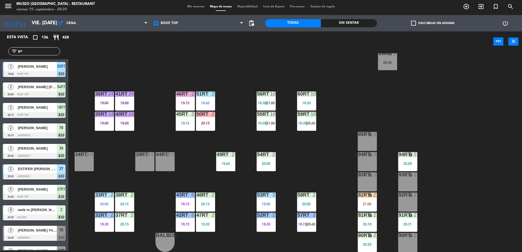
type input "gut"
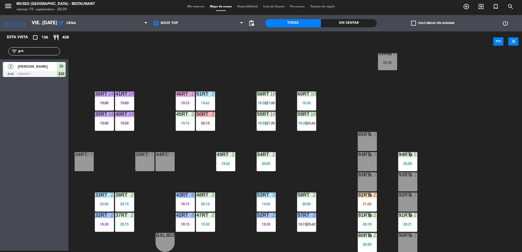
click at [144, 74] on div "18RT 5 19:30 16RT 6 19:15 28RT 2 19:15 80RR lock 2 27RT 5 20:30 7RT 5 19:00 S1R…" at bounding box center [298, 152] width 449 height 199
